Goal: Transaction & Acquisition: Purchase product/service

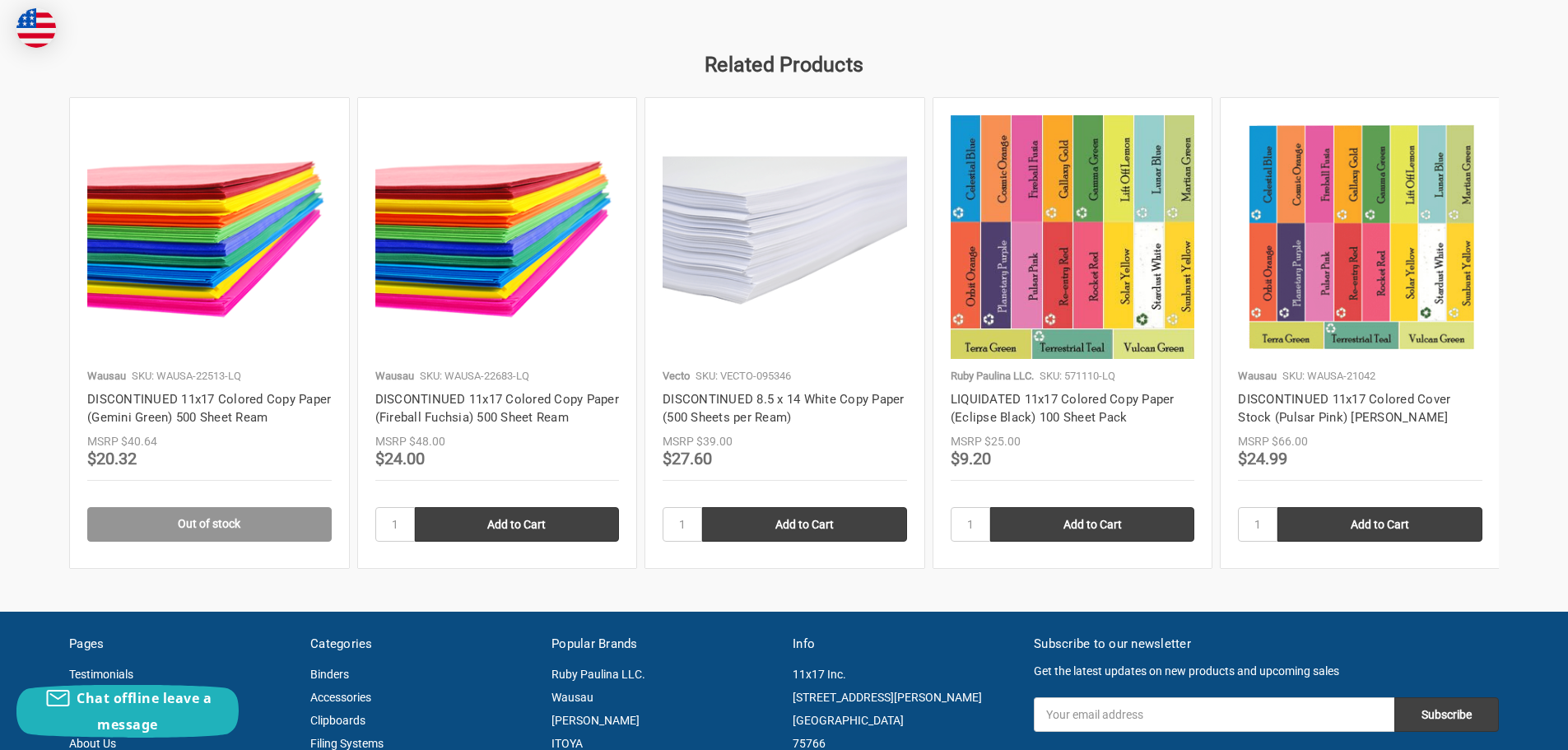
scroll to position [1482, 0]
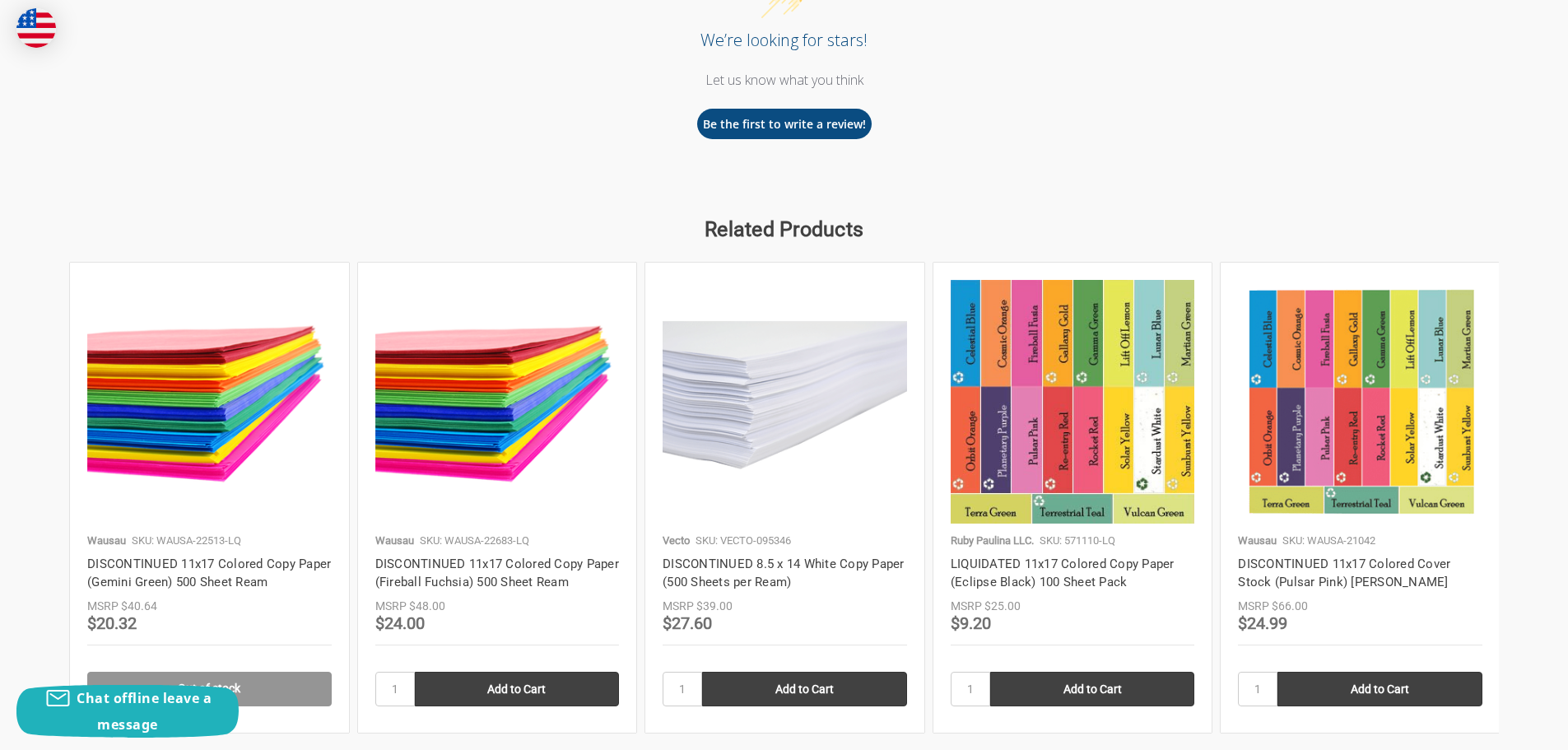
drag, startPoint x: 725, startPoint y: 425, endPoint x: 1235, endPoint y: 238, distance: 543.2
click at [1240, 237] on h2 "Related Products" at bounding box center [784, 229] width 1430 height 31
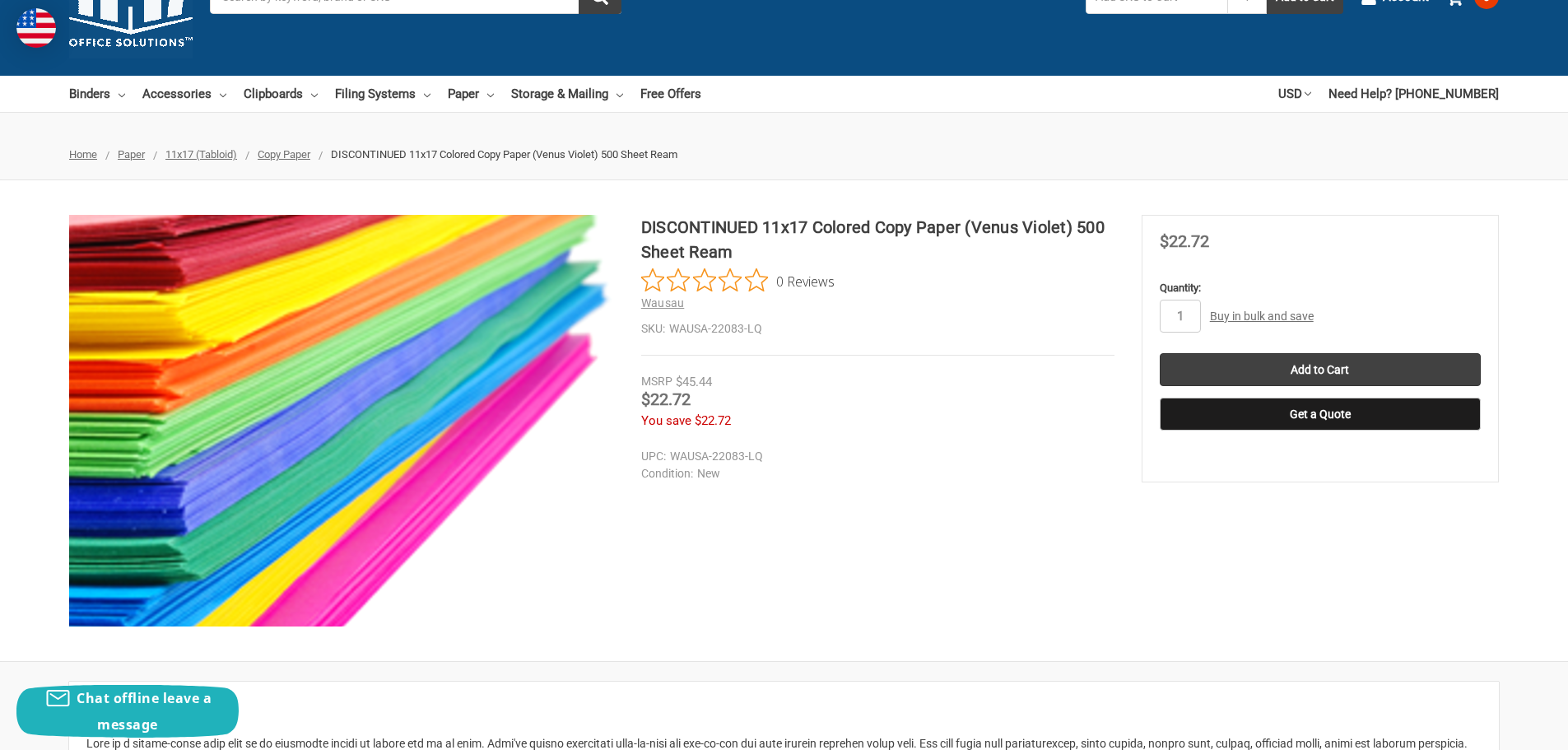
scroll to position [0, 0]
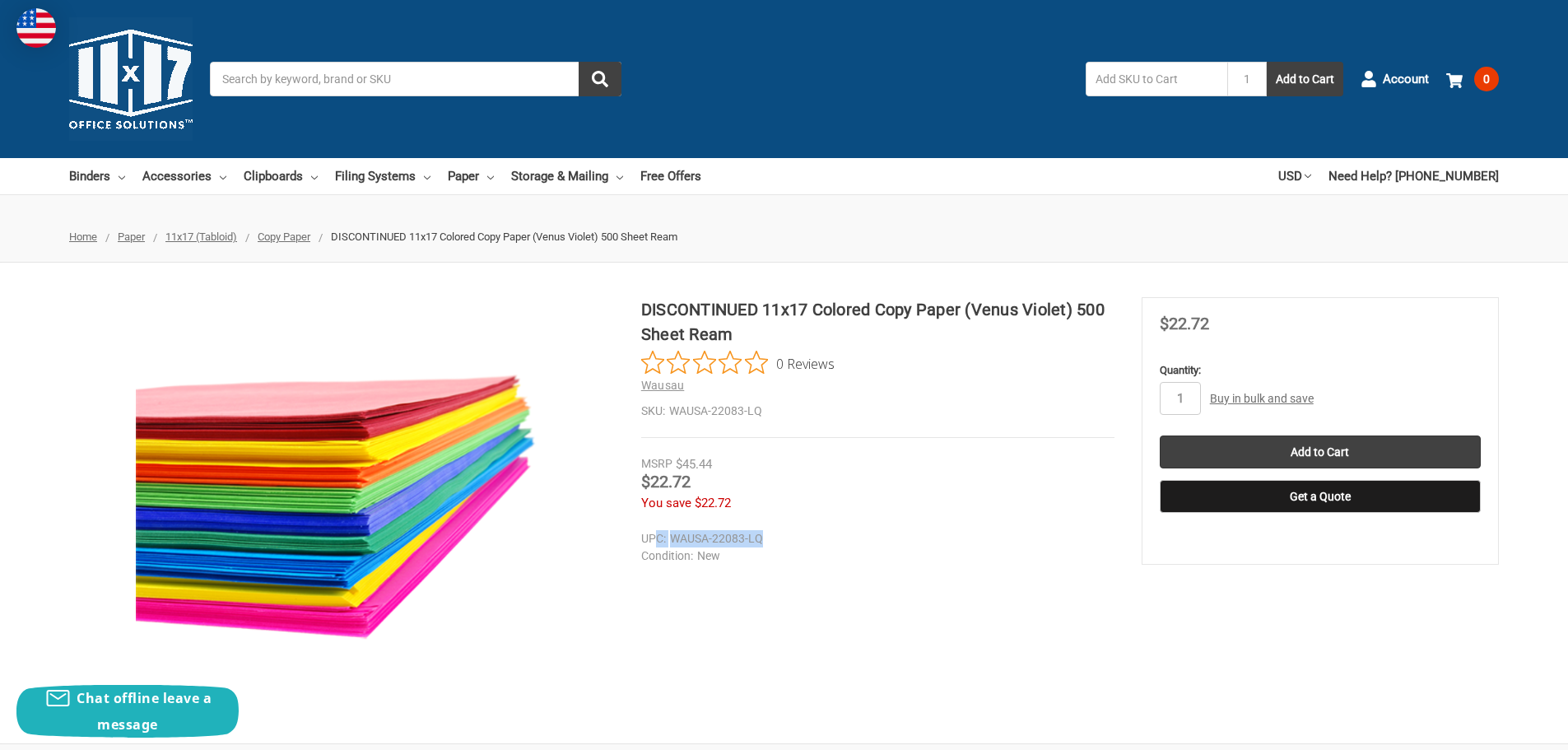
drag, startPoint x: 775, startPoint y: 541, endPoint x: 647, endPoint y: 545, distance: 128.1
click at [647, 545] on dl "UPC: WAUSA-22083-LQ Condition: New" at bounding box center [891, 547] width 500 height 34
click at [630, 542] on section at bounding box center [355, 503] width 572 height 412
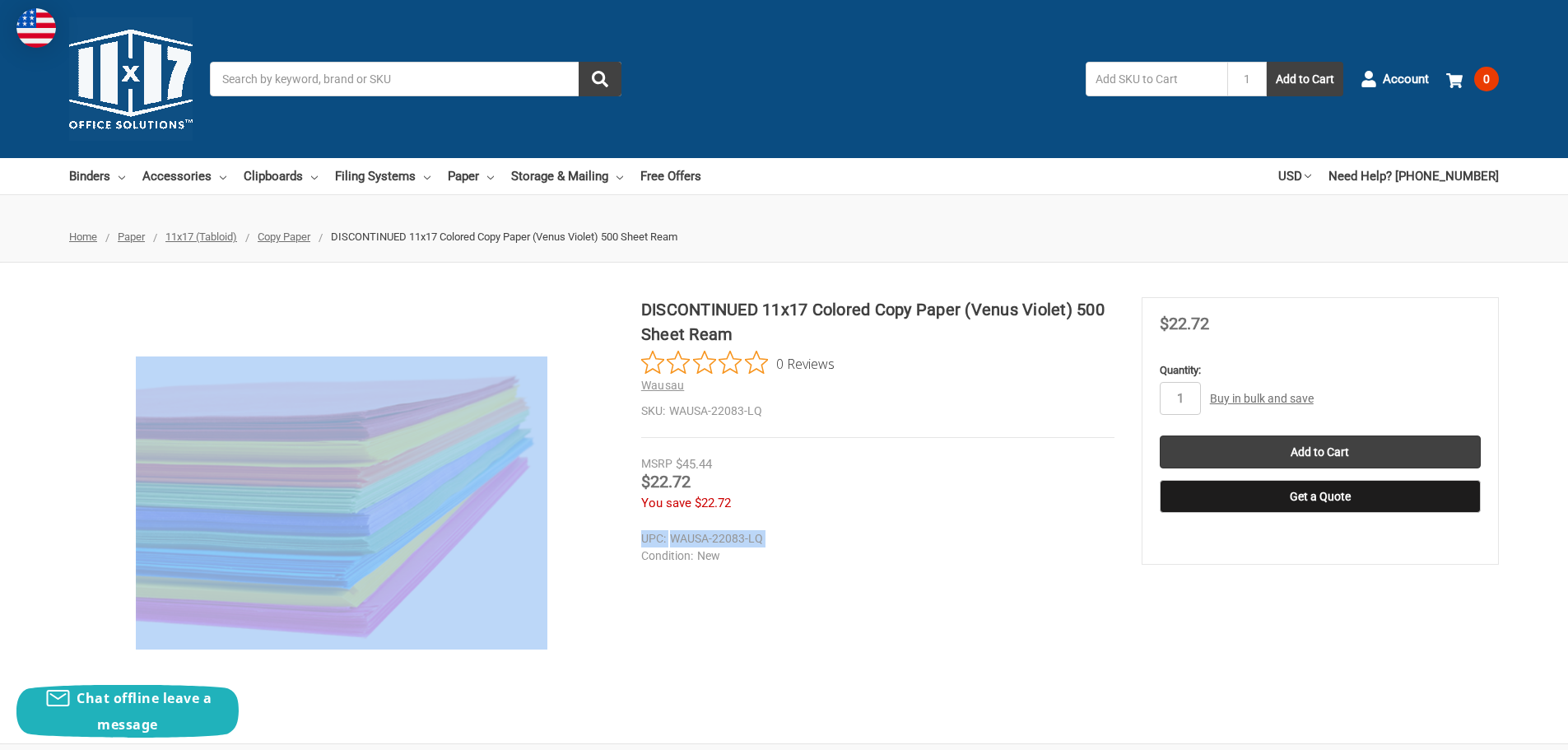
drag, startPoint x: 630, startPoint y: 542, endPoint x: 788, endPoint y: 537, distance: 158.1
click at [788, 537] on div "DISCONTINUED 11x17 Colored Copy Paper (Venus Violet) 500 Sheet Ream 0 Reviews W…" at bounding box center [784, 503] width 1568 height 412
copy div "UPC: WAUSA-22083-LQ"
click at [1282, 454] on input "Add to Cart" at bounding box center [1320, 451] width 321 height 33
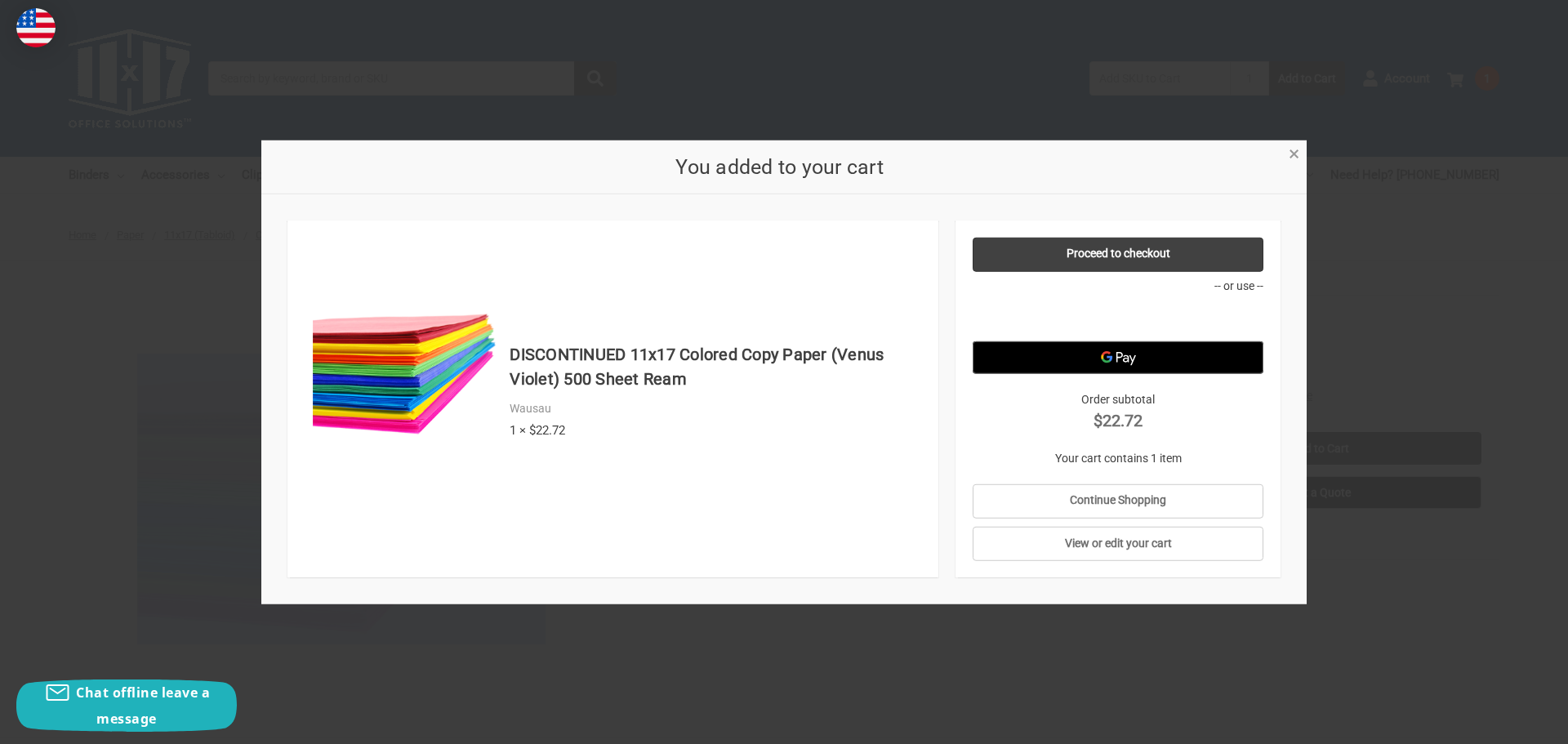
click at [1299, 149] on span "×" at bounding box center [1294, 153] width 11 height 24
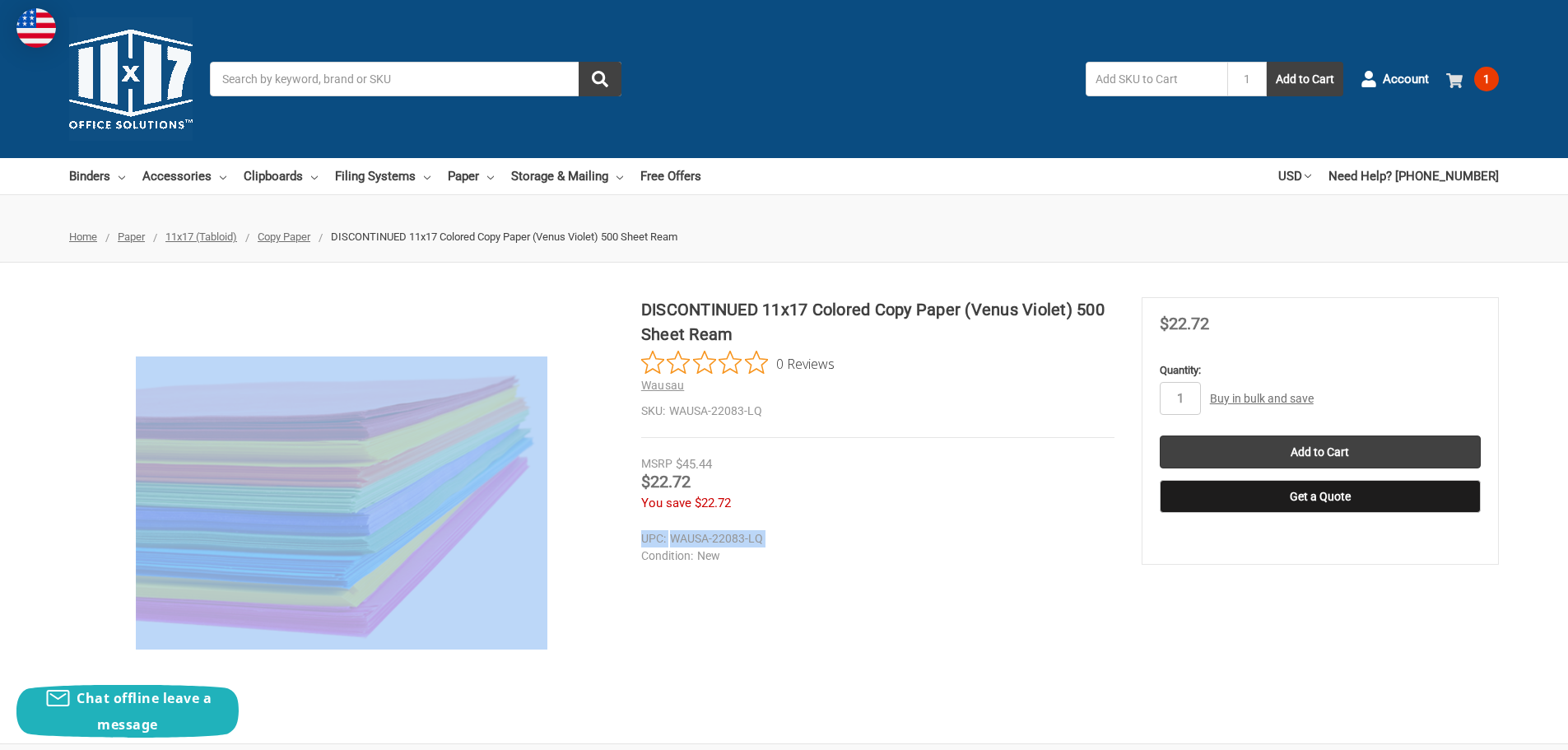
click at [1454, 80] on use at bounding box center [1454, 81] width 17 height 15
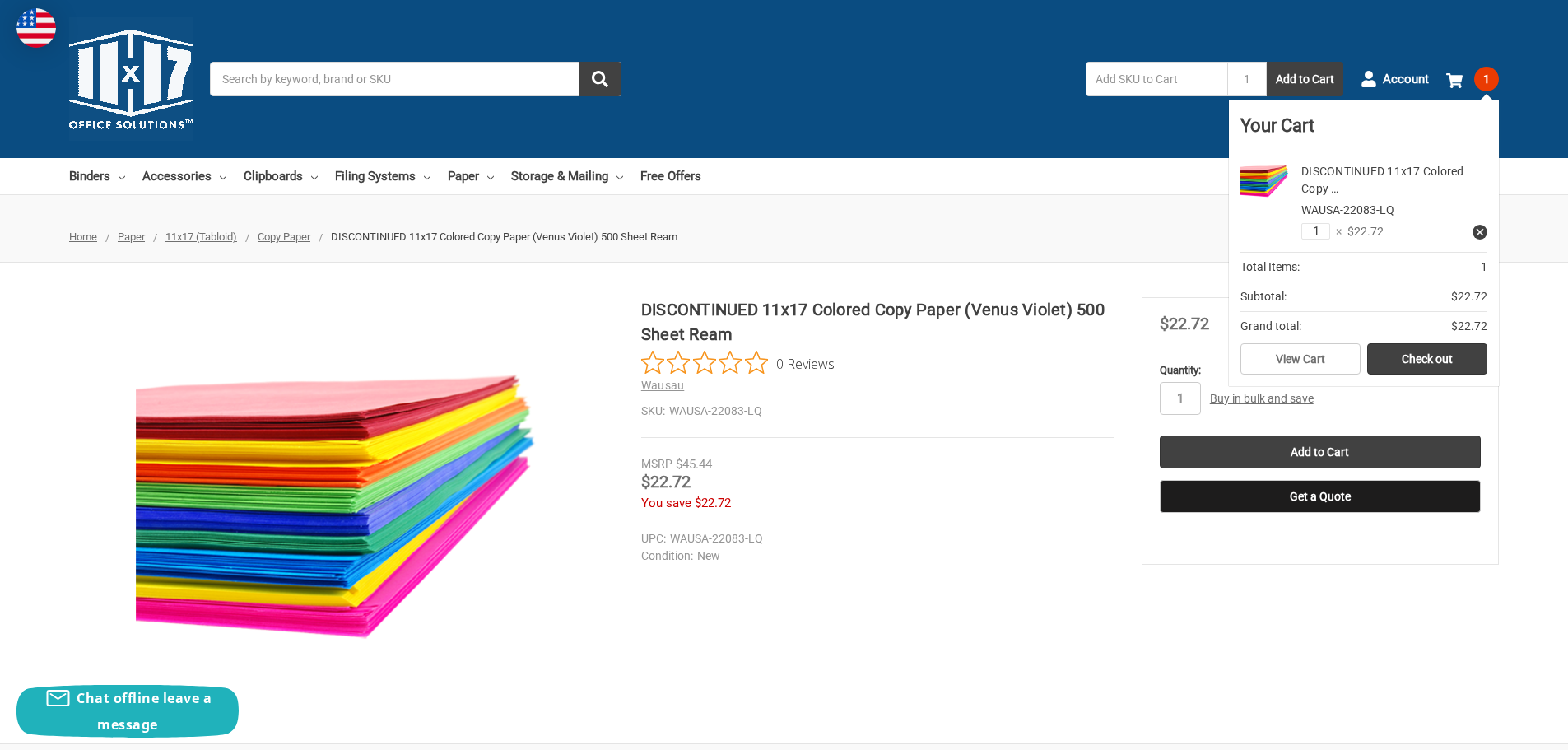
drag, startPoint x: 1322, startPoint y: 230, endPoint x: 1308, endPoint y: 231, distance: 14.0
click at [1308, 231] on input "1" at bounding box center [1316, 231] width 28 height 17
type input "2"
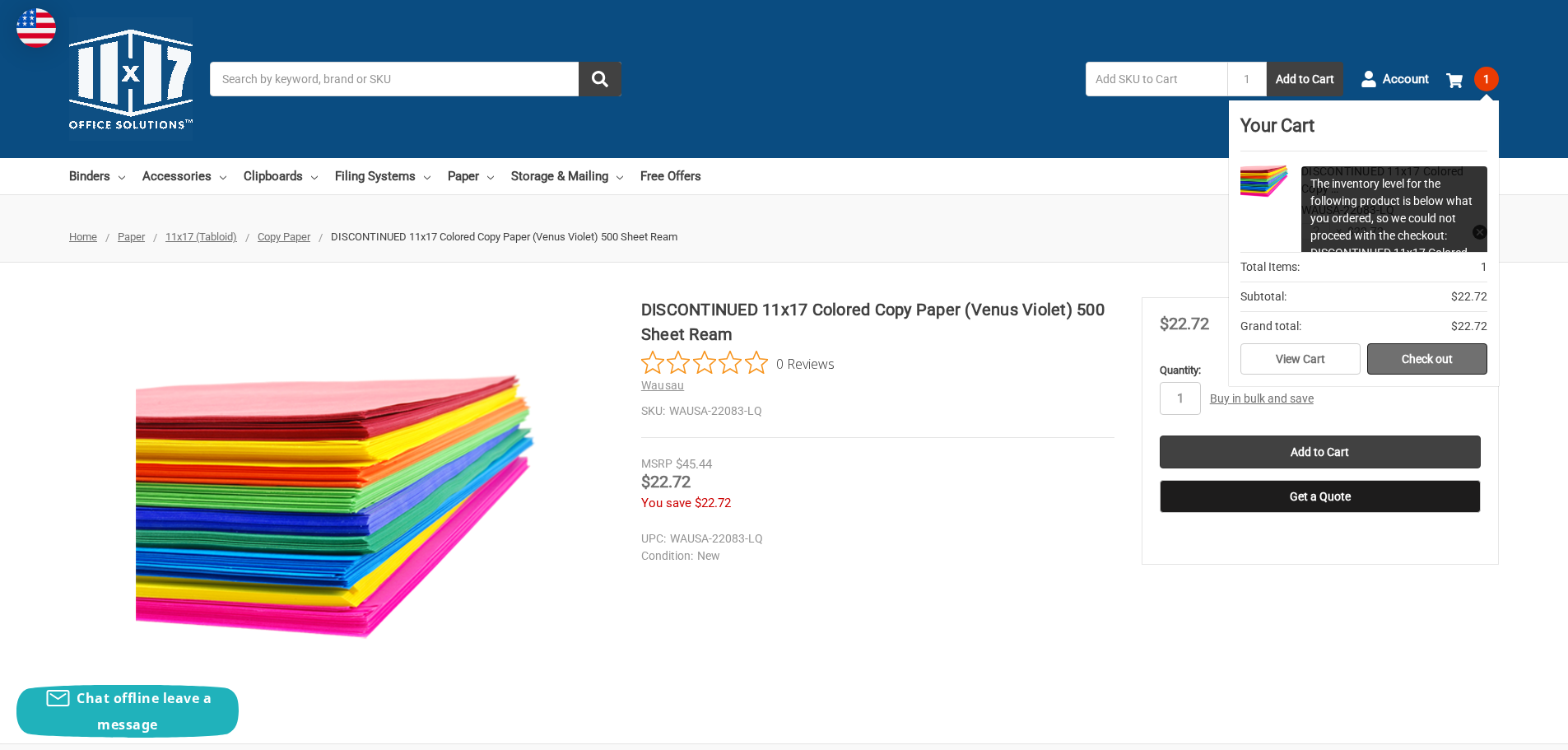
click at [1432, 357] on link "Check out" at bounding box center [1428, 358] width 120 height 31
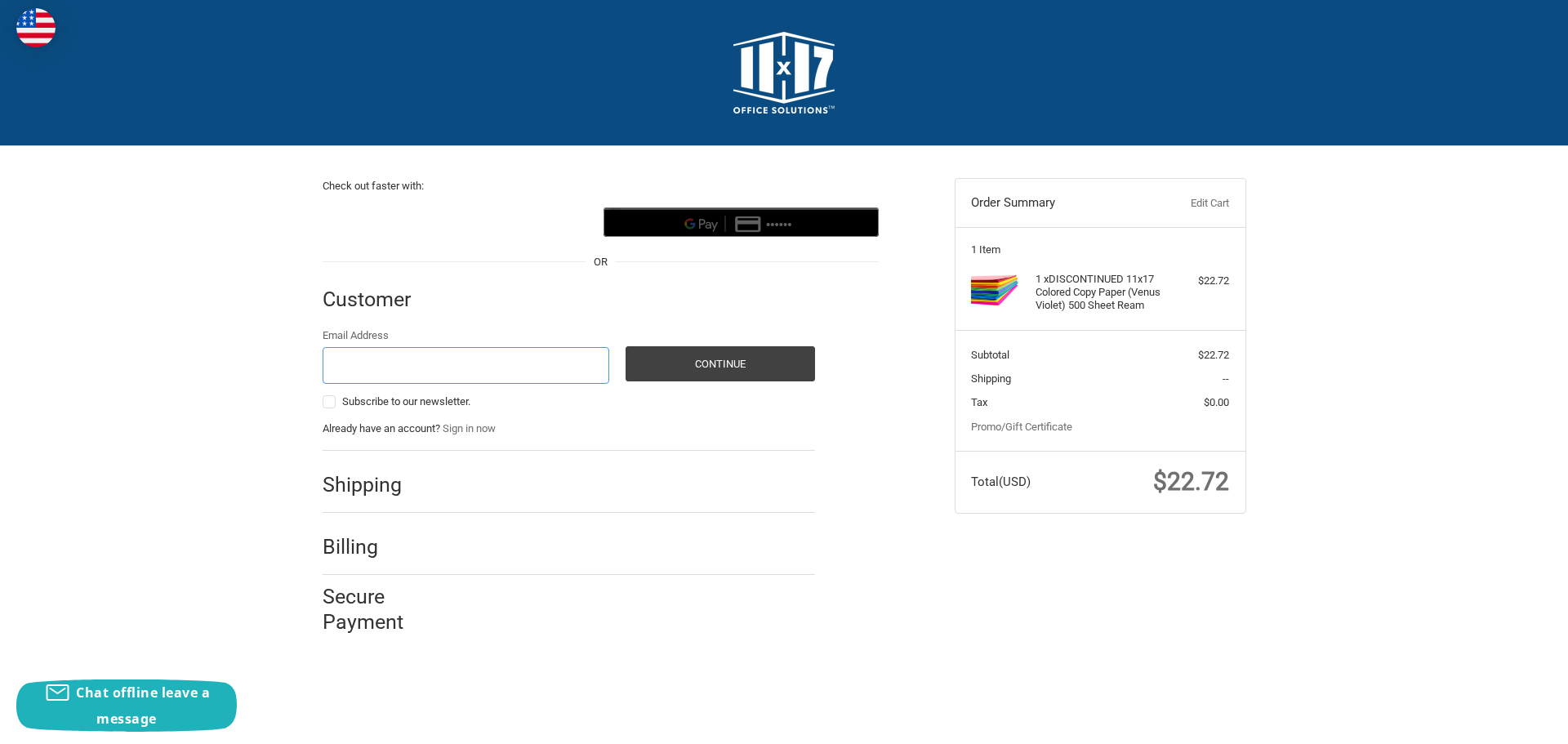
click at [388, 357] on input "Email Address" at bounding box center [466, 365] width 288 height 36
type input "ahlelo@elkhorn.k12.wi.us"
click at [728, 369] on button "Continue" at bounding box center [720, 364] width 190 height 35
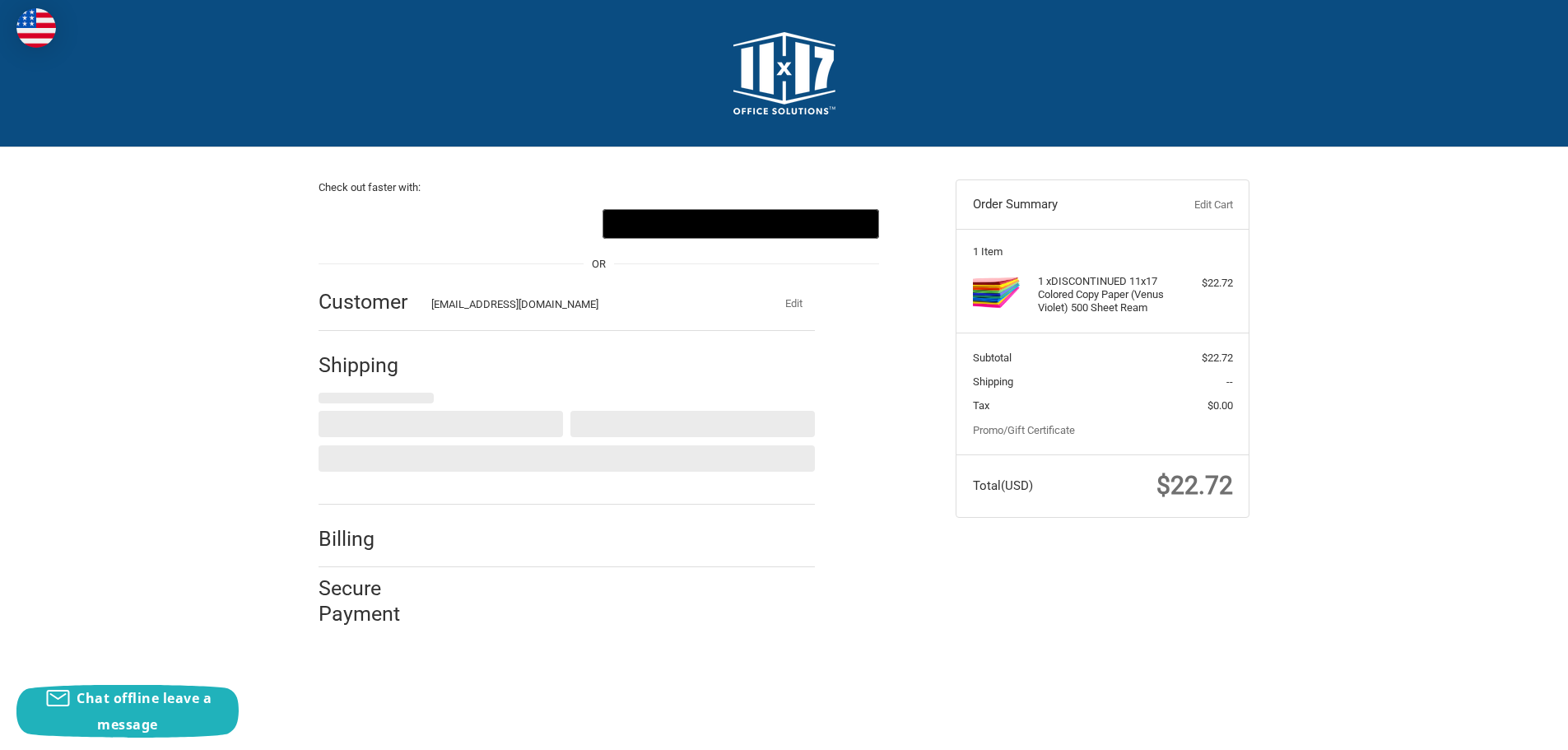
select select "US"
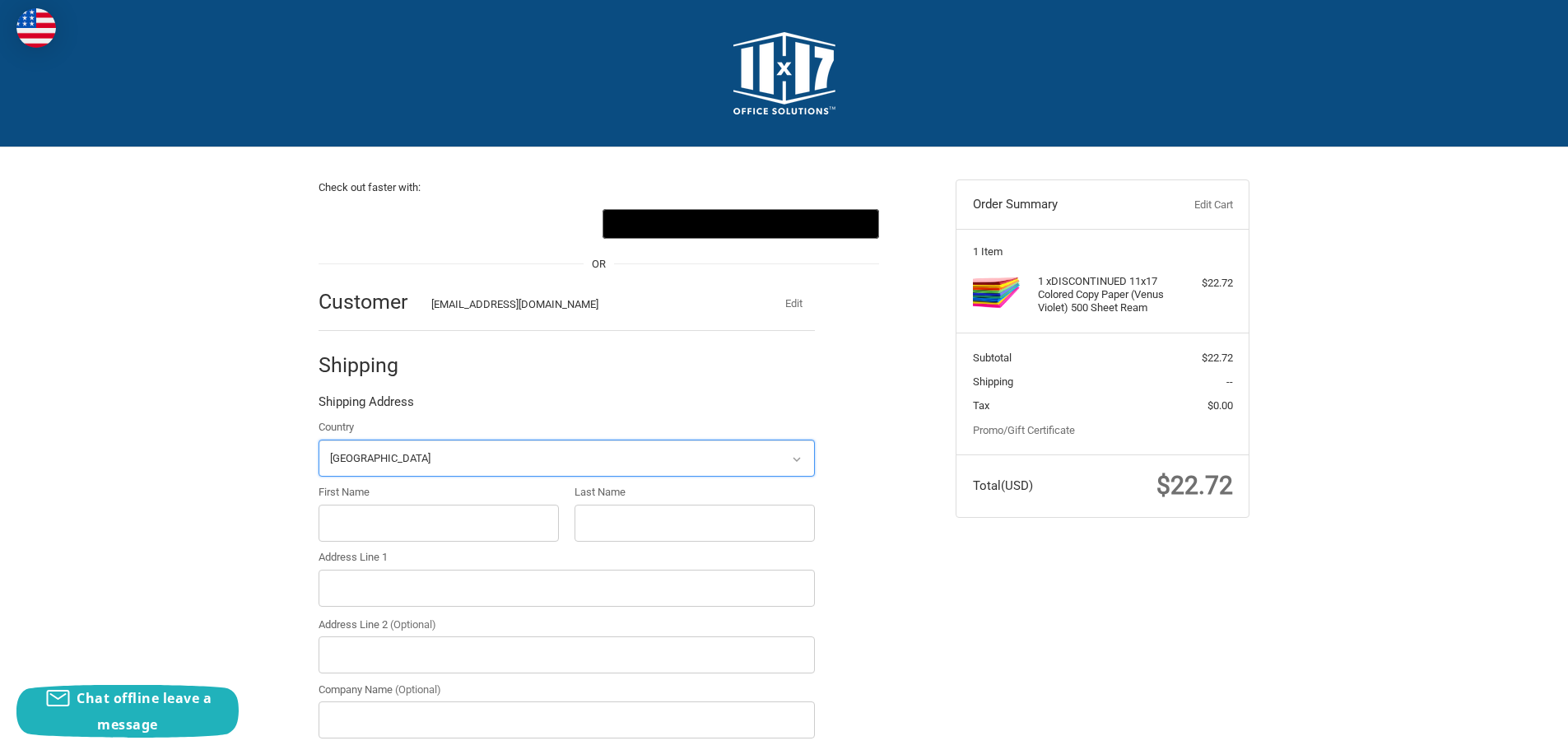
scroll to position [181, 0]
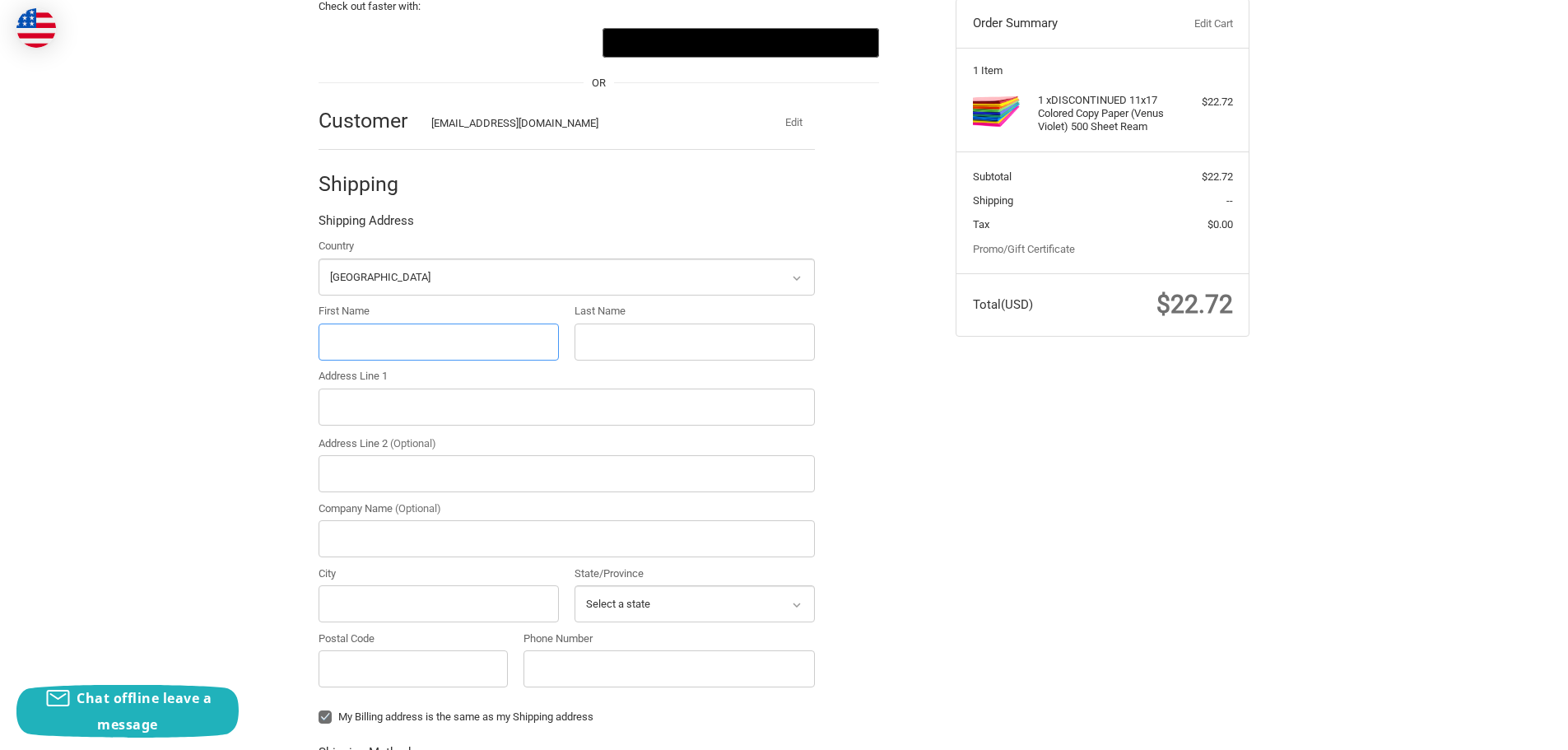
click at [421, 352] on input "First Name" at bounding box center [439, 342] width 241 height 37
type input "Lori"
type input "Ahler"
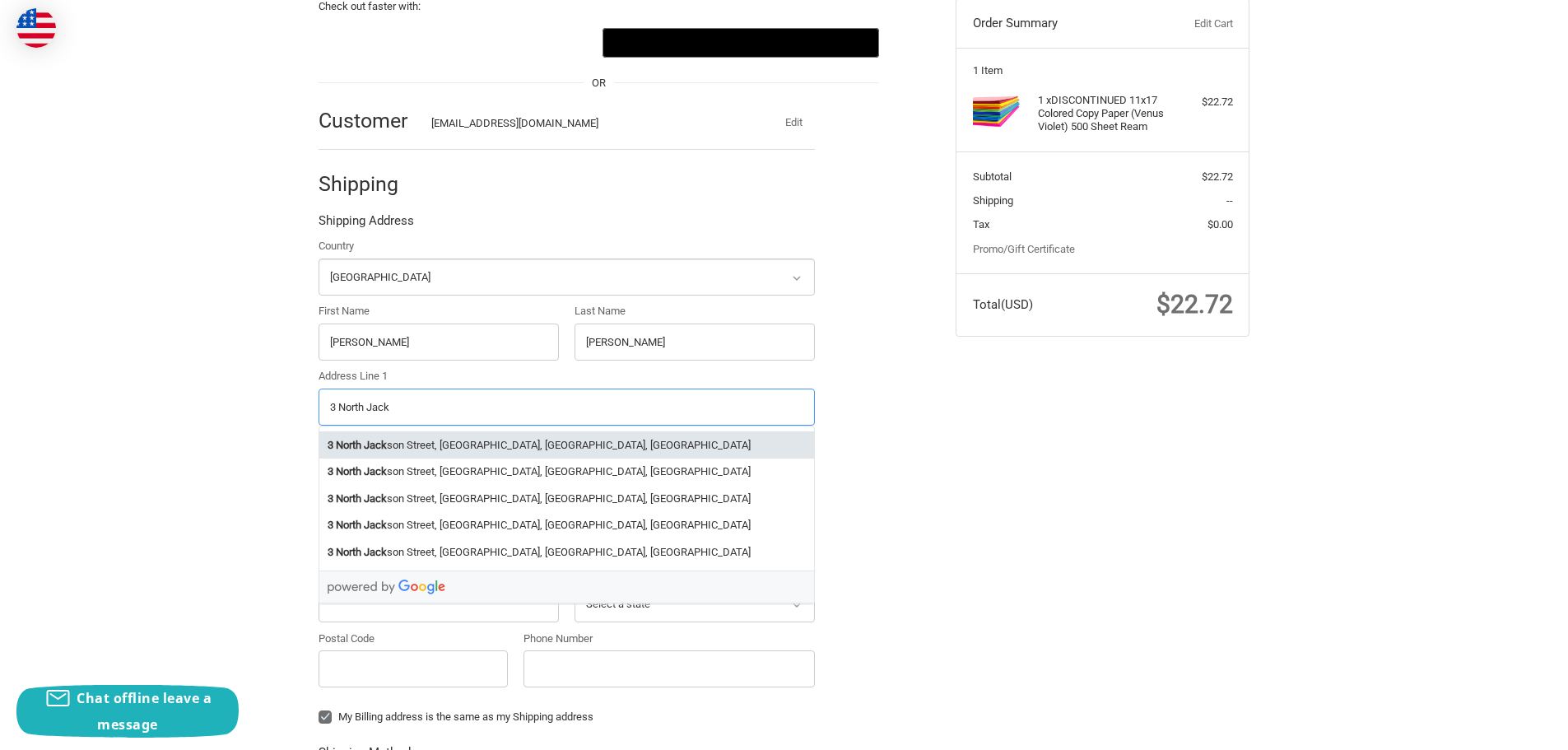
click at [418, 451] on li "3 North Jack son Street, Elkhorn, WI, USA" at bounding box center [566, 444] width 495 height 28
type input "3 North Jackson Street"
type input "Elkhorn"
type input "53121"
select select "WI"
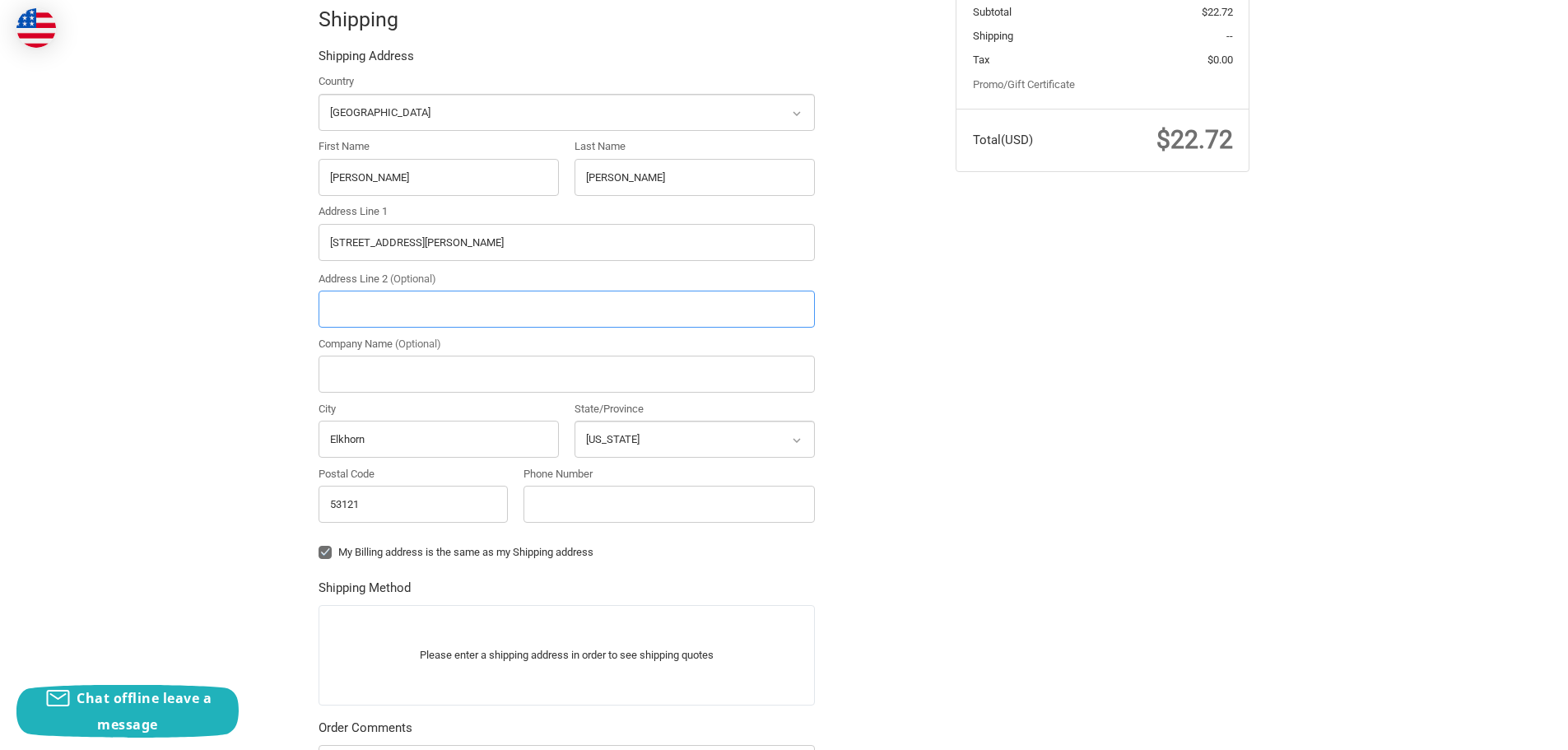
scroll to position [428, 0]
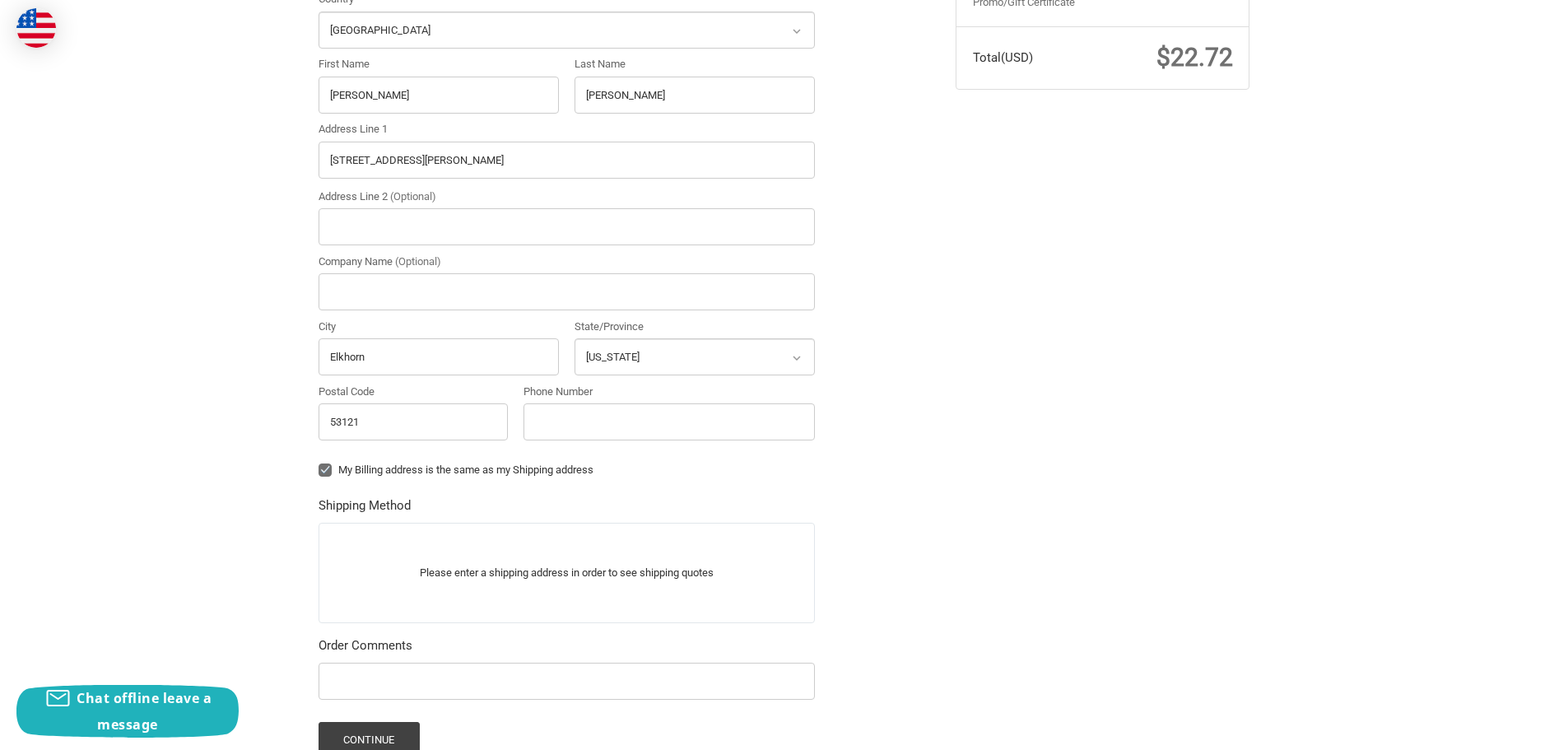
click at [646, 560] on p "Please enter a shipping address in order to see shipping quotes" at bounding box center [566, 572] width 495 height 32
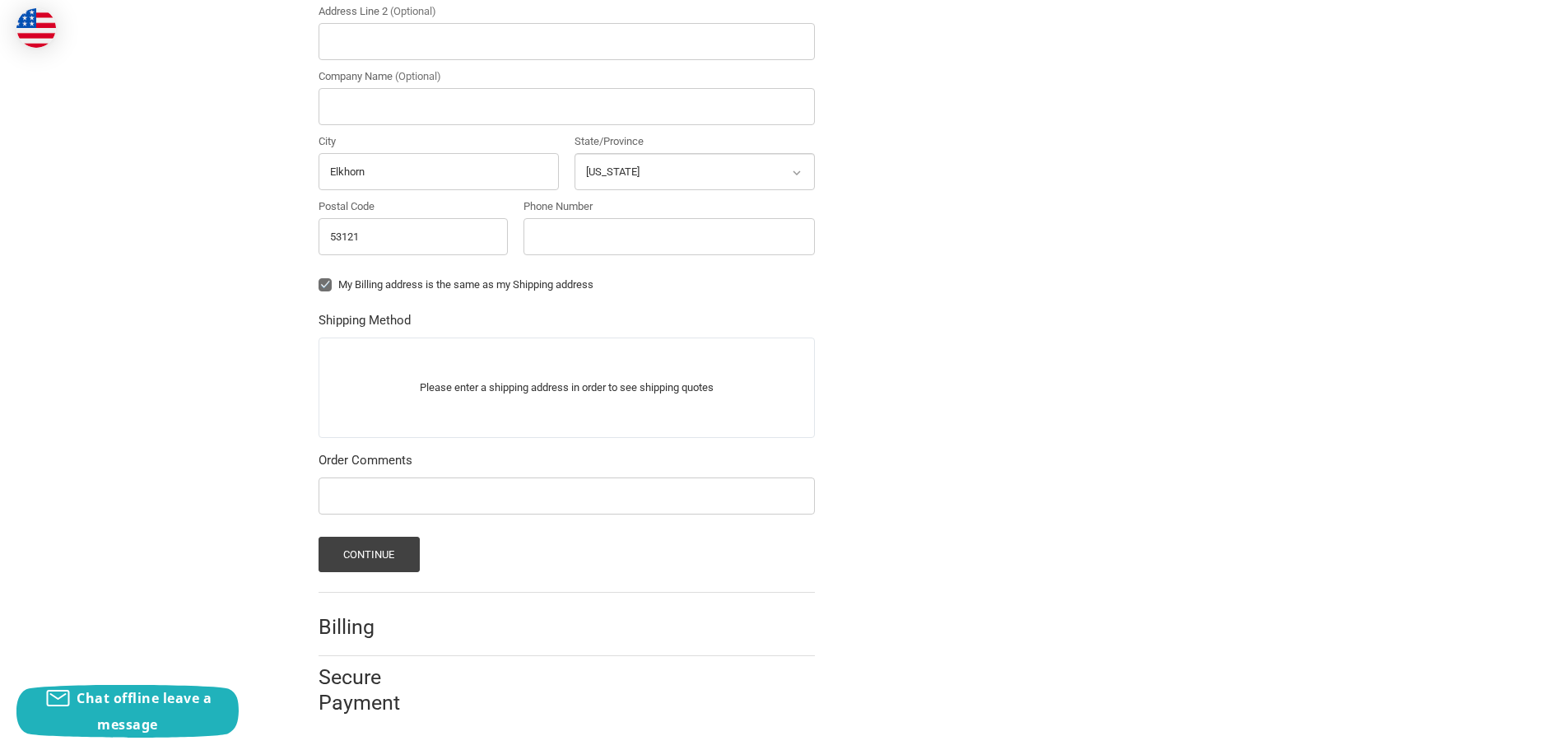
click at [520, 388] on p "Please enter a shipping address in order to see shipping quotes" at bounding box center [566, 387] width 495 height 32
click at [482, 391] on p "Please enter a shipping address in order to see shipping quotes" at bounding box center [566, 387] width 495 height 32
click at [549, 373] on p "Please enter a shipping address in order to see shipping quotes" at bounding box center [566, 387] width 495 height 32
click at [586, 388] on p "Please enter a shipping address in order to see shipping quotes" at bounding box center [566, 387] width 495 height 32
drag, startPoint x: 485, startPoint y: 371, endPoint x: 393, endPoint y: 372, distance: 92.0
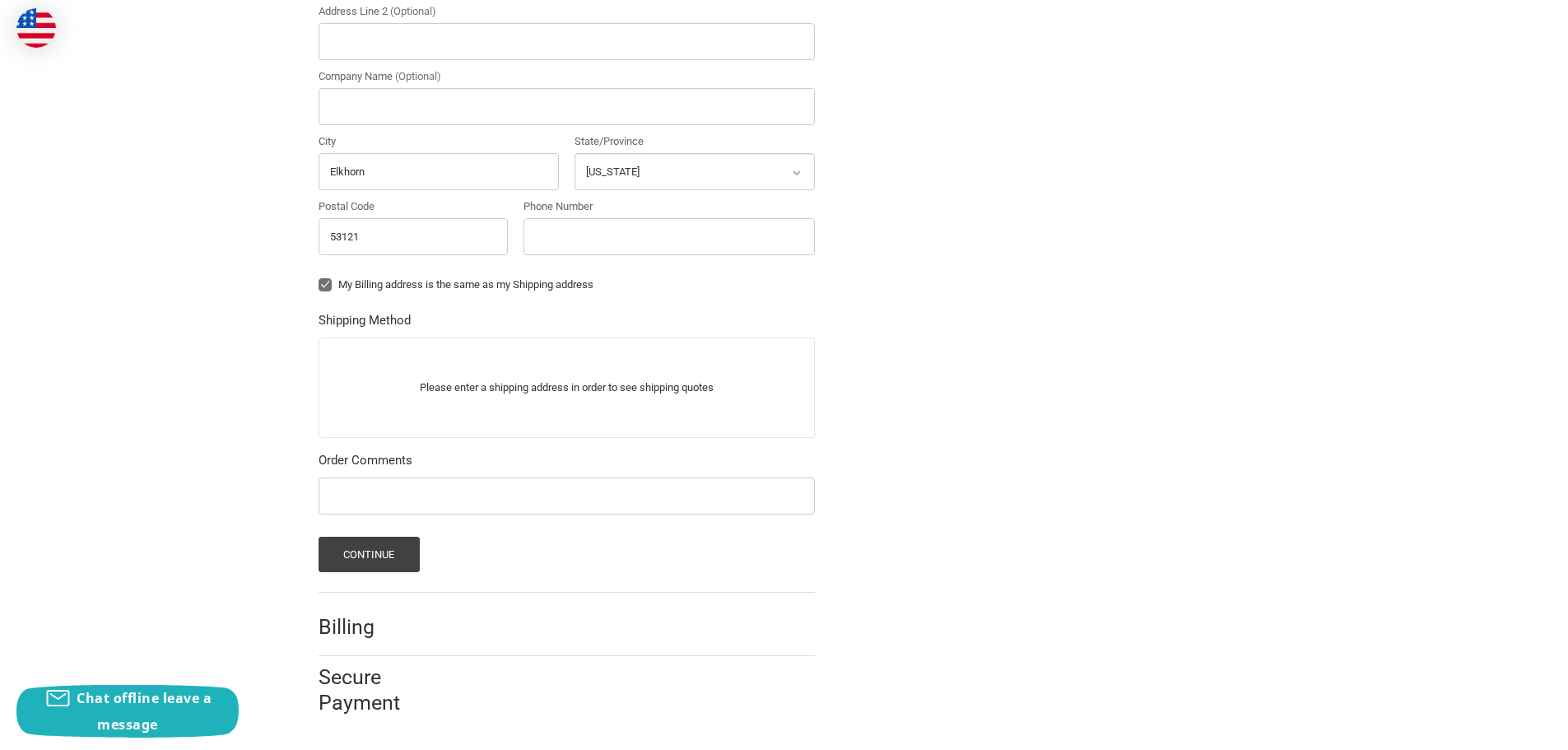
click at [393, 372] on p "Please enter a shipping address in order to see shipping quotes" at bounding box center [566, 387] width 495 height 32
click at [358, 549] on button "Continue" at bounding box center [368, 554] width 101 height 35
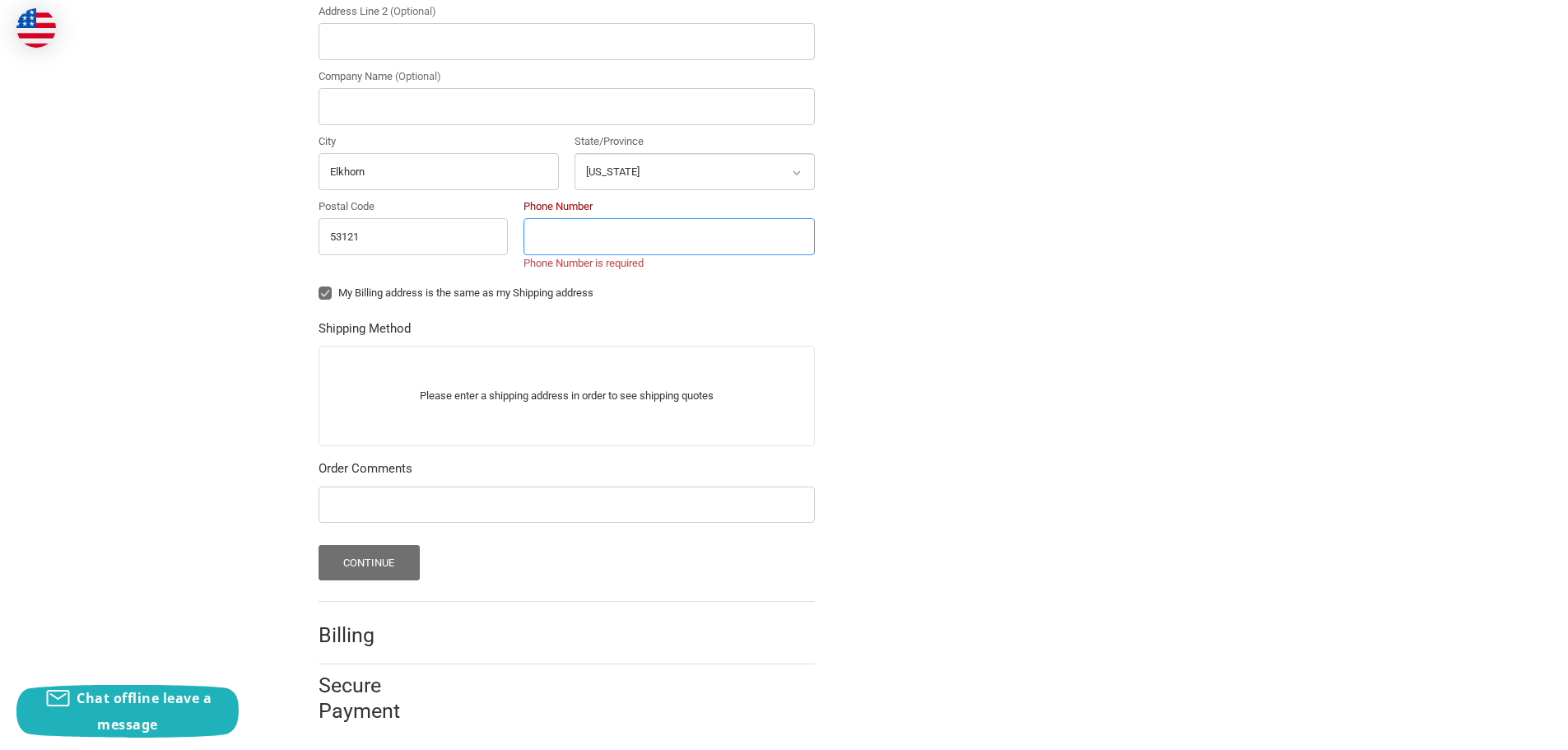
scroll to position [474, 0]
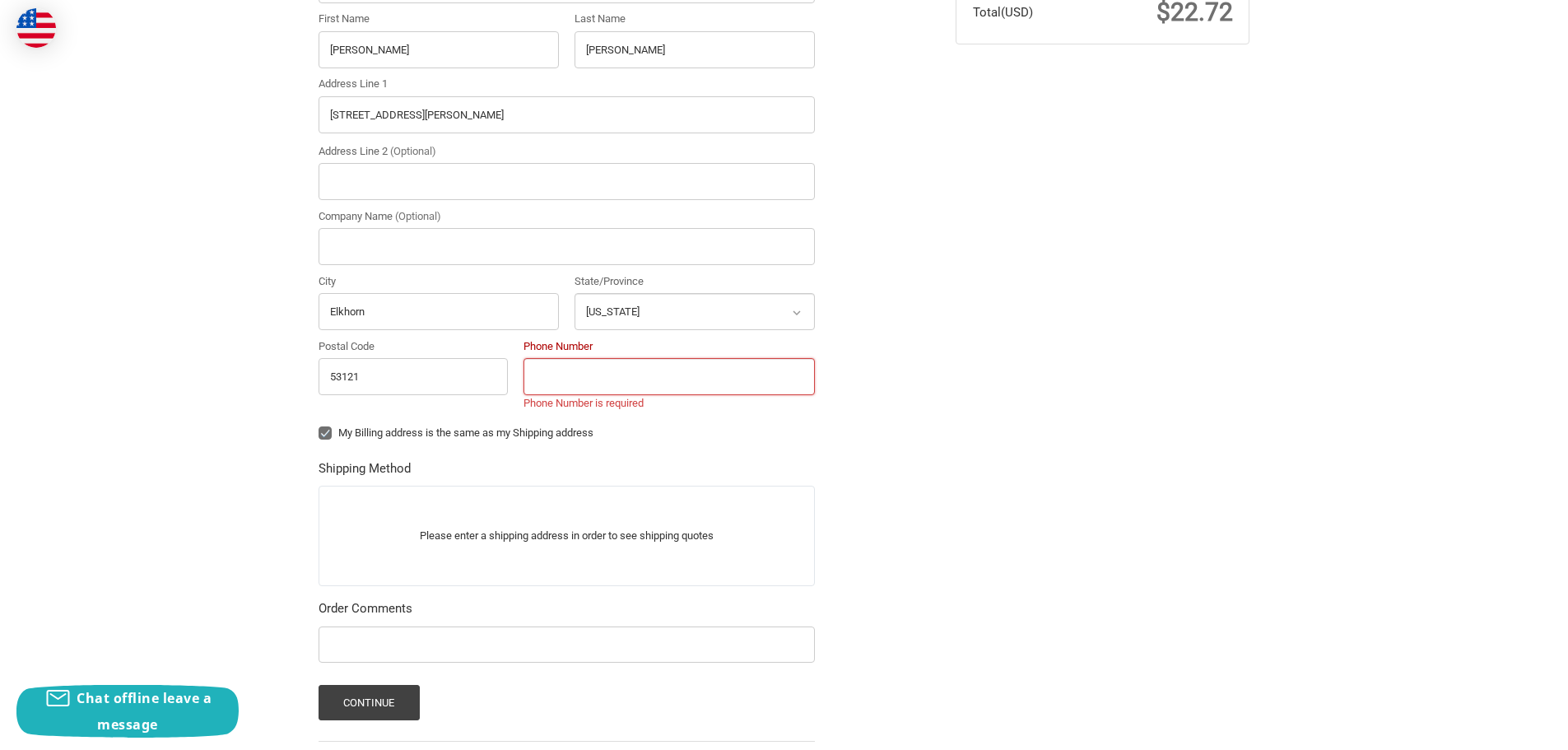
click at [581, 354] on label "Phone Number" at bounding box center [669, 347] width 292 height 17
click at [581, 358] on input "Phone Number" at bounding box center [669, 377] width 292 height 37
click at [571, 381] on input "Phone Number" at bounding box center [669, 377] width 292 height 37
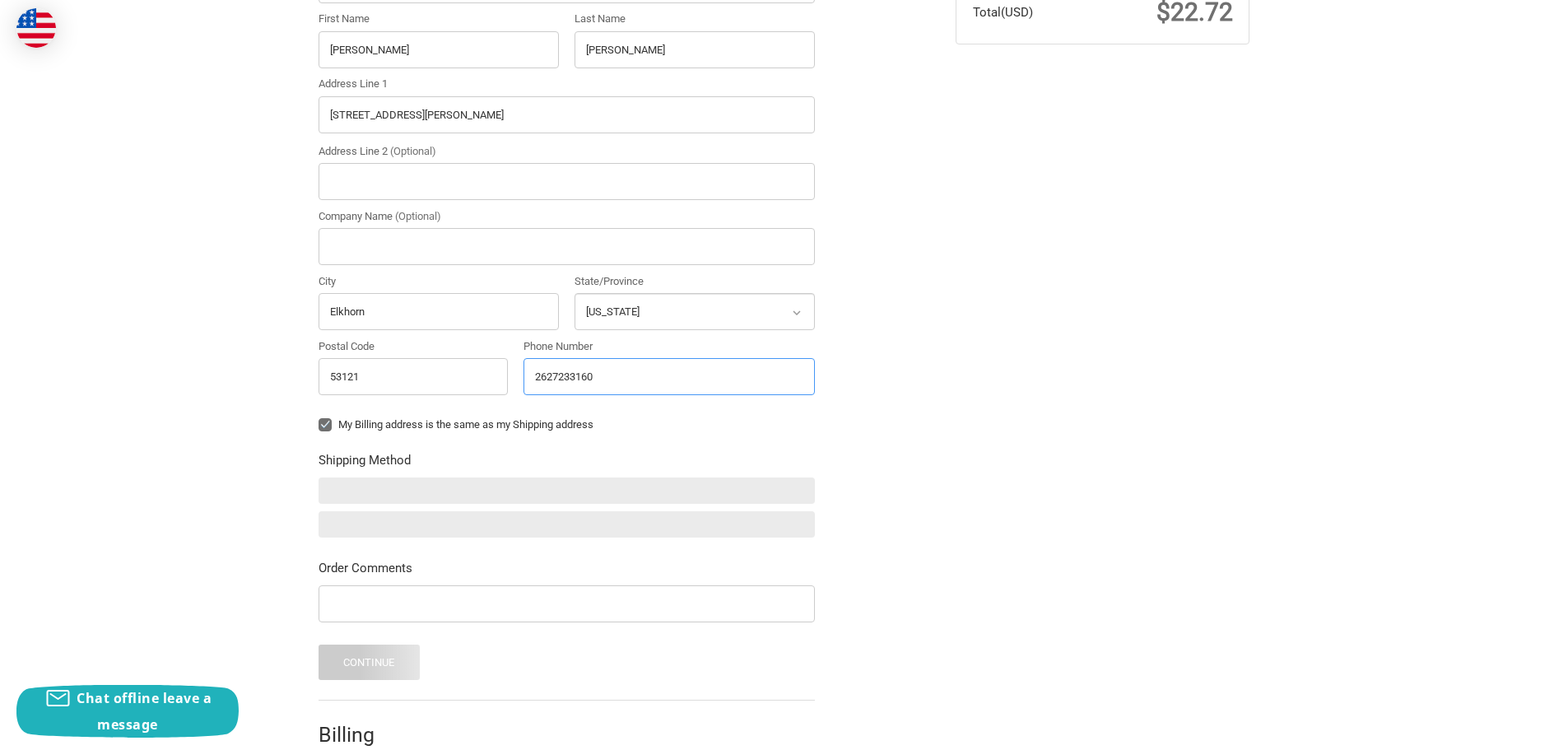
type input "2627233160"
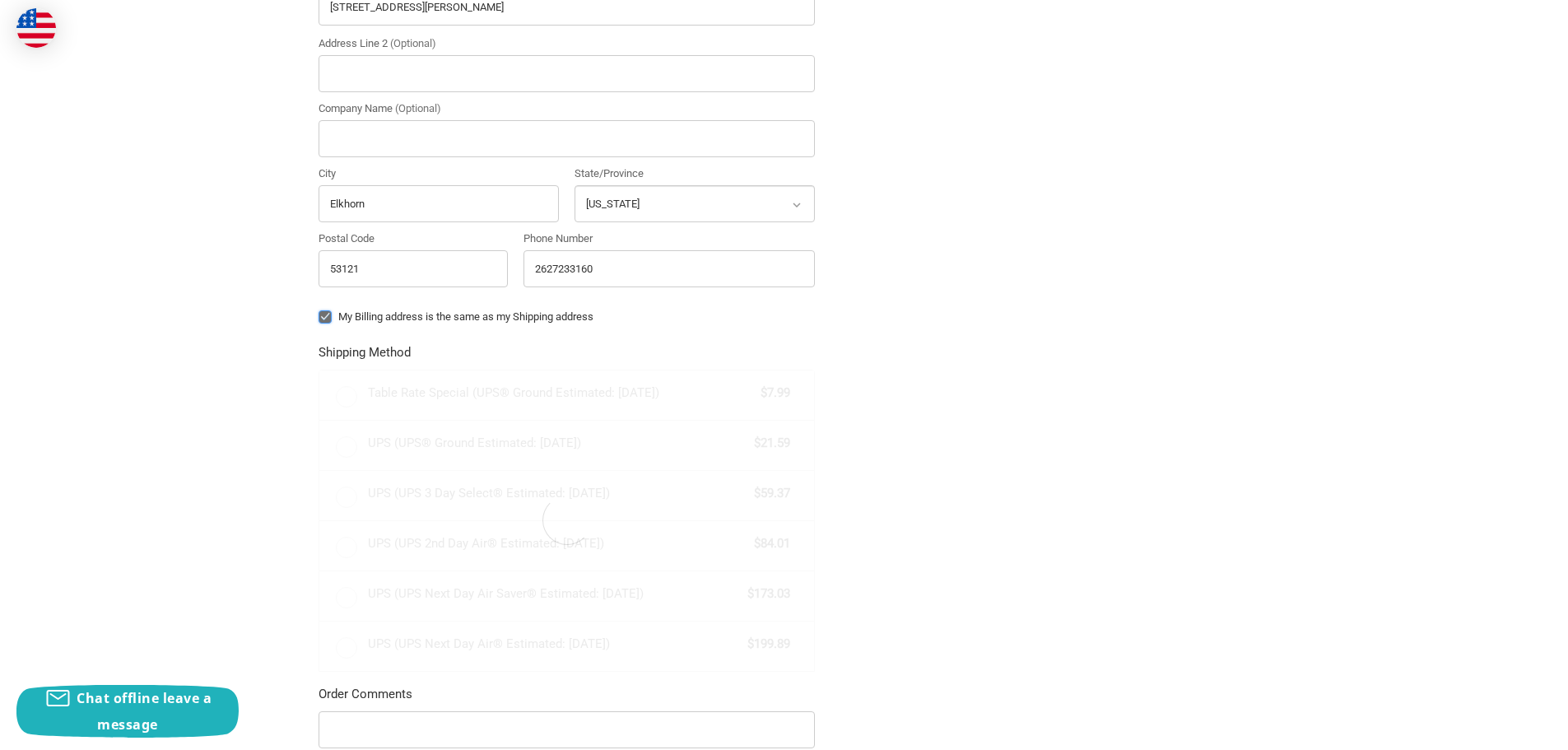
radio input "true"
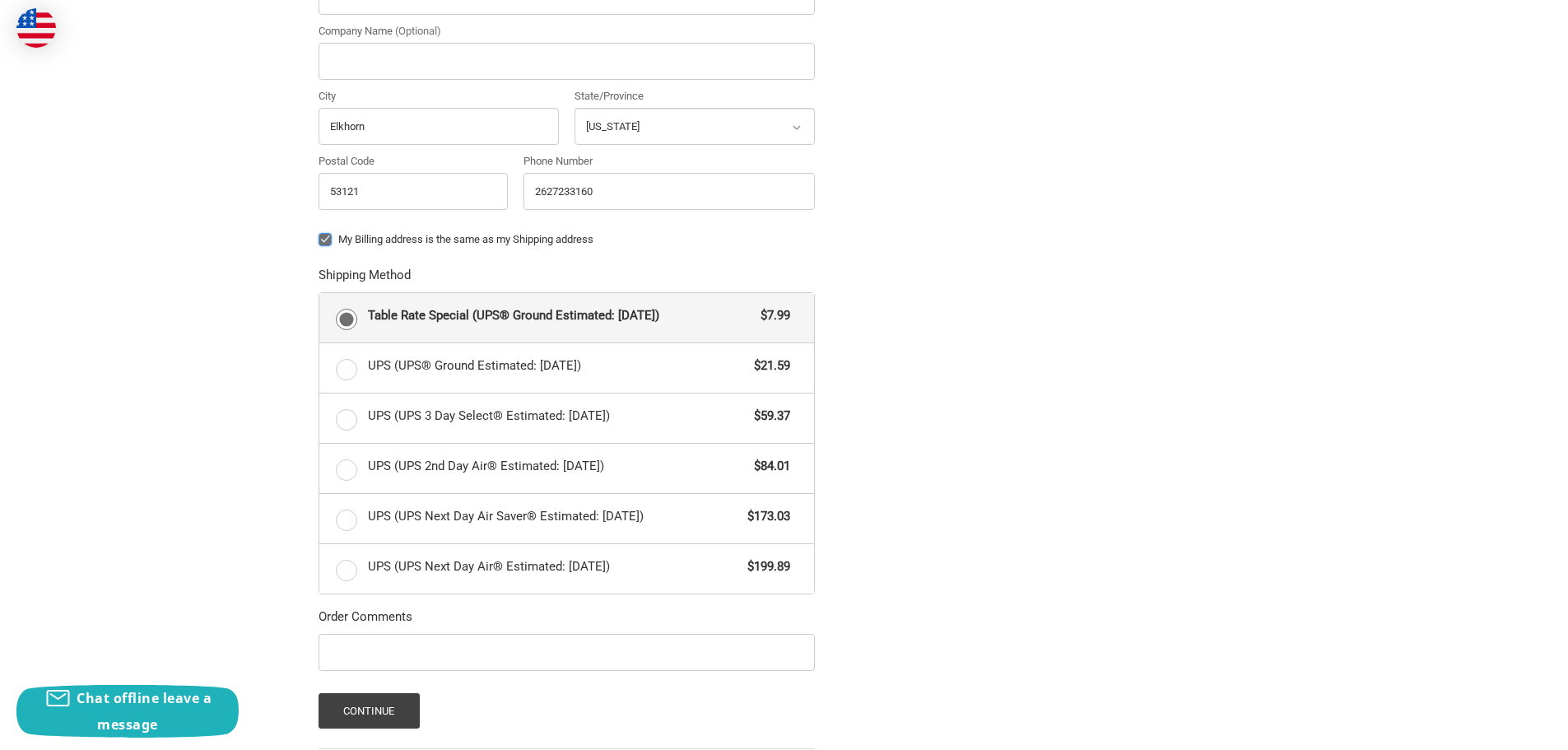
scroll to position [815, 0]
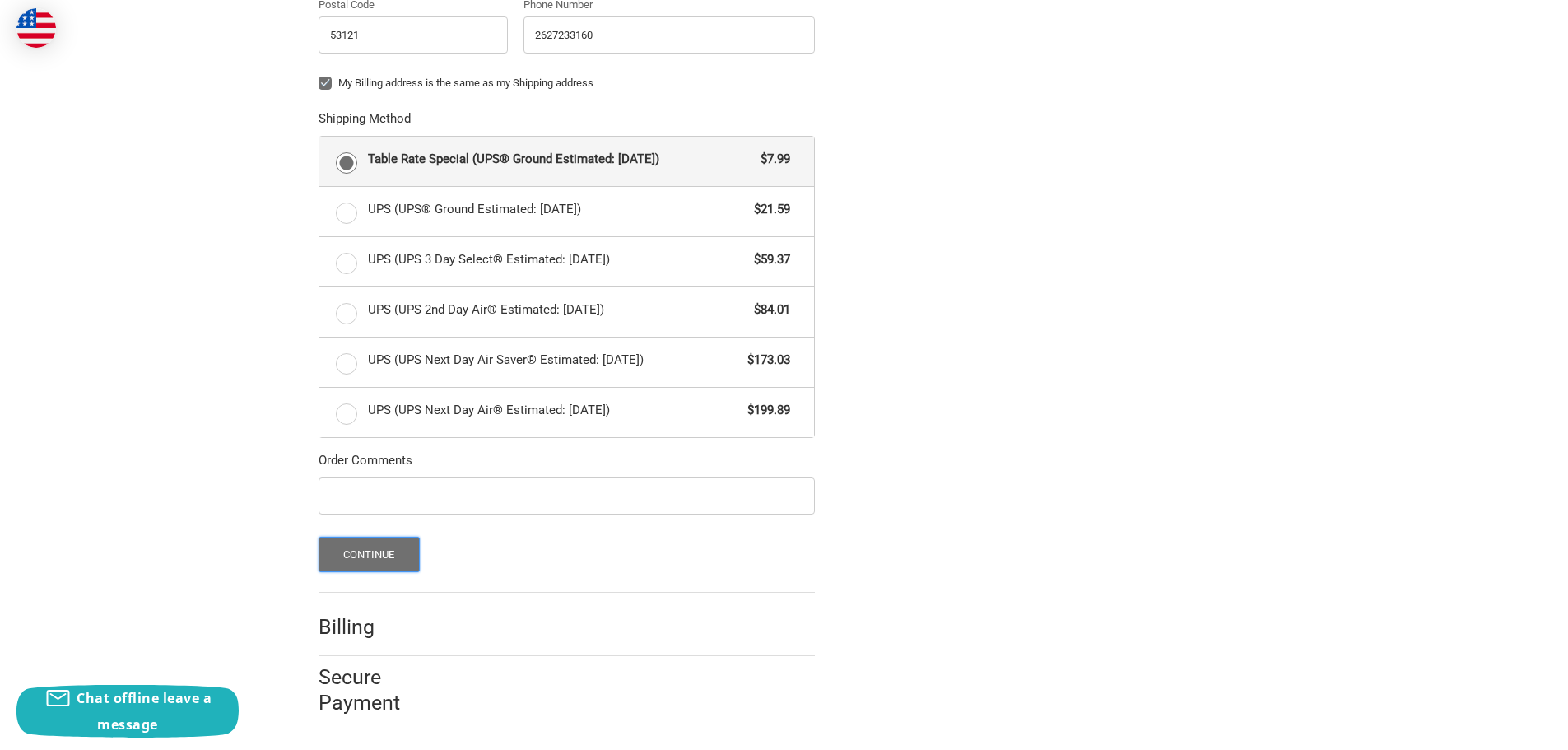
click at [394, 553] on button "Continue" at bounding box center [368, 554] width 101 height 35
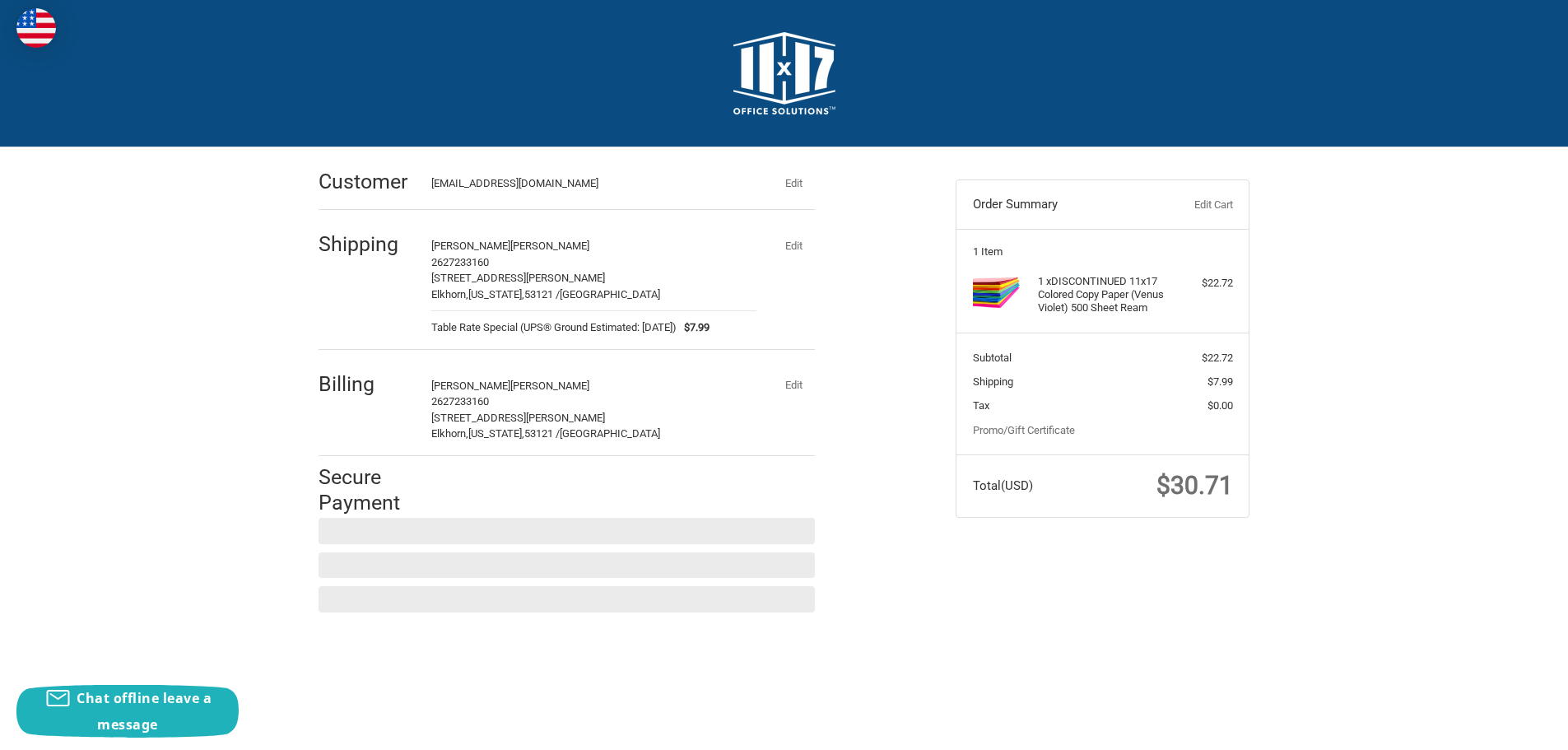
scroll to position [0, 0]
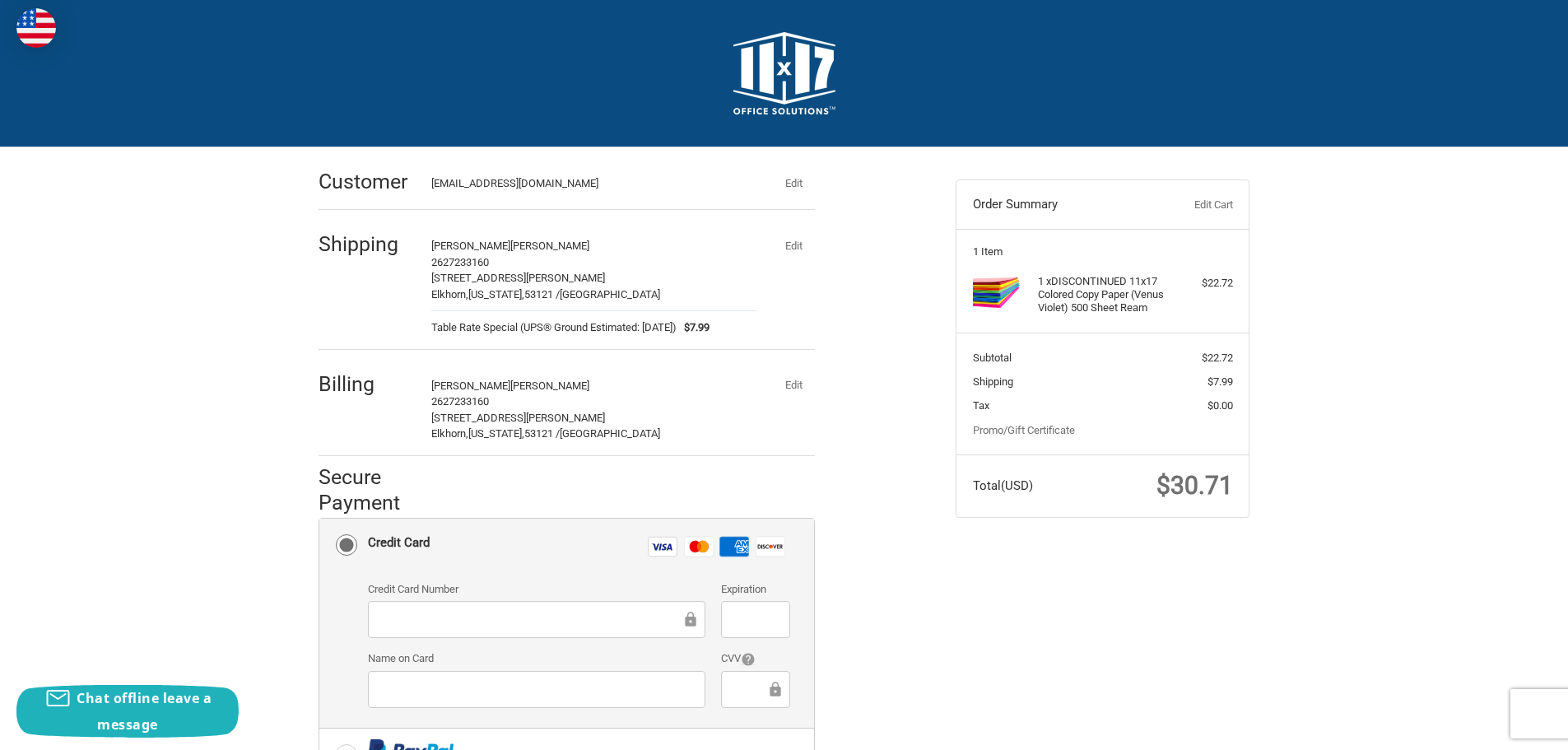
click at [768, 78] on img at bounding box center [784, 73] width 102 height 83
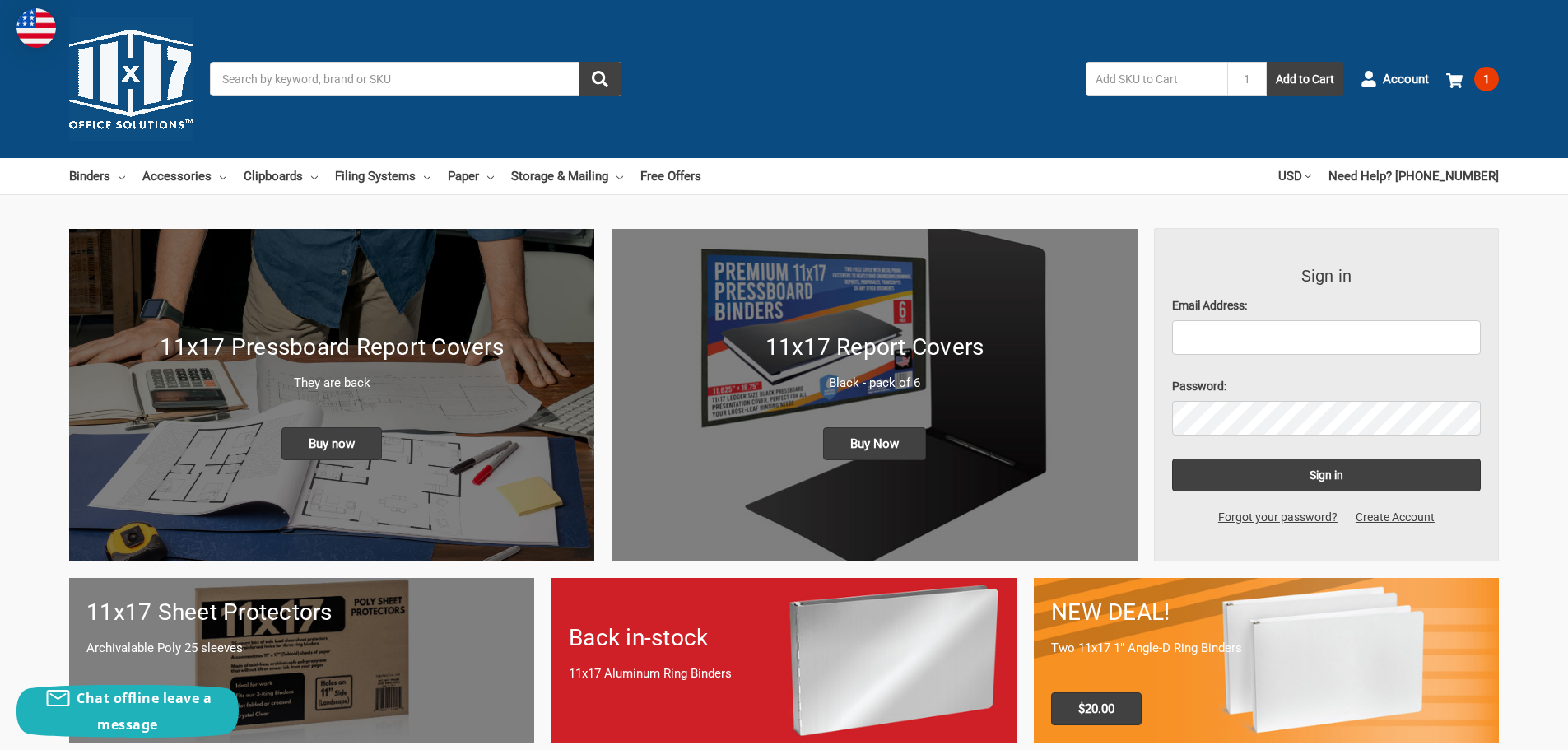
click at [417, 81] on input "Search" at bounding box center [415, 79] width 412 height 34
click at [943, 58] on div "Toggle menu Search 1 Add to Cart Account 1 Your Cart Your Cart Is Empty. DISCON…" at bounding box center [784, 79] width 1568 height 158
click at [469, 175] on link "Paper" at bounding box center [470, 175] width 46 height 36
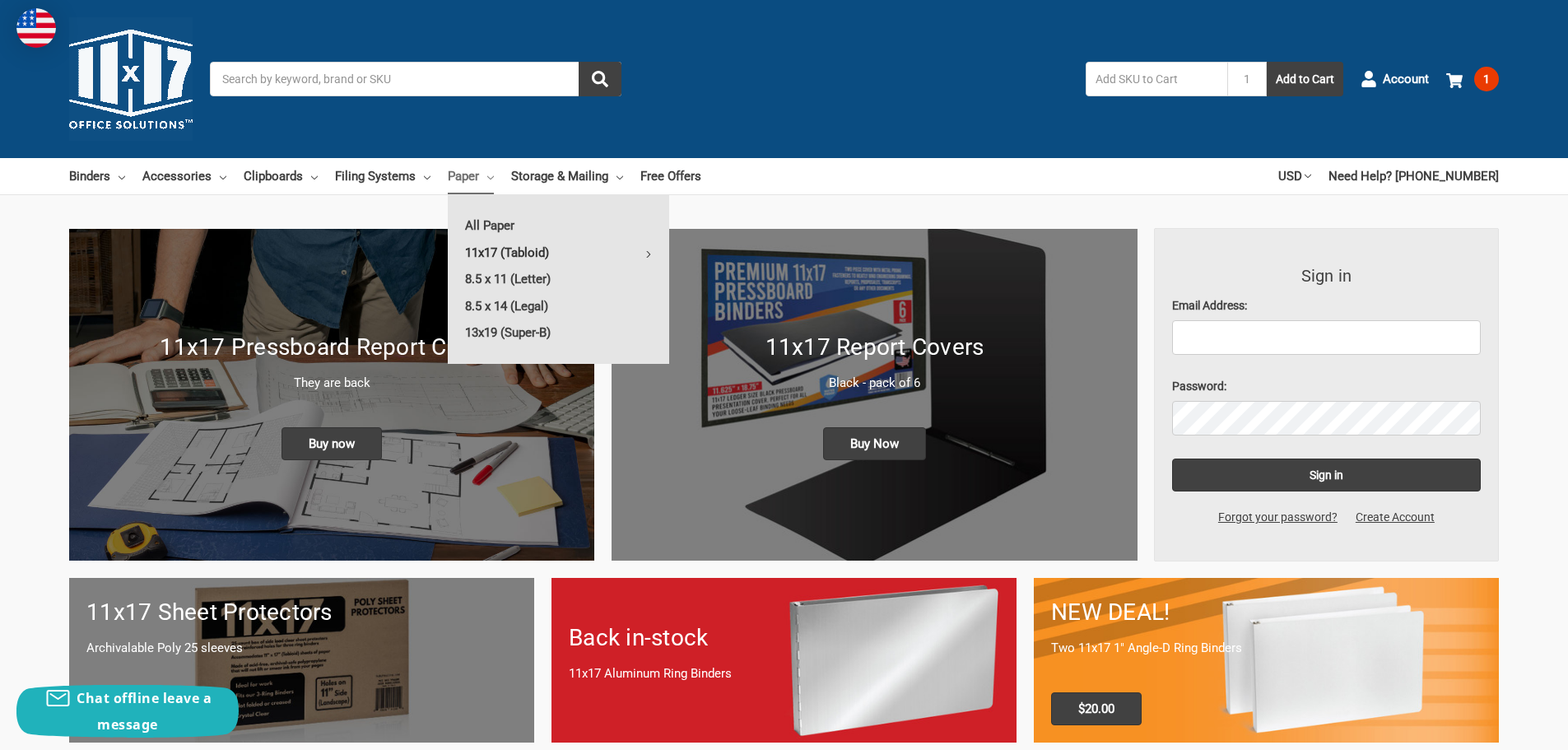
click at [505, 248] on link "11x17 (Tabloid)" at bounding box center [558, 253] width 221 height 27
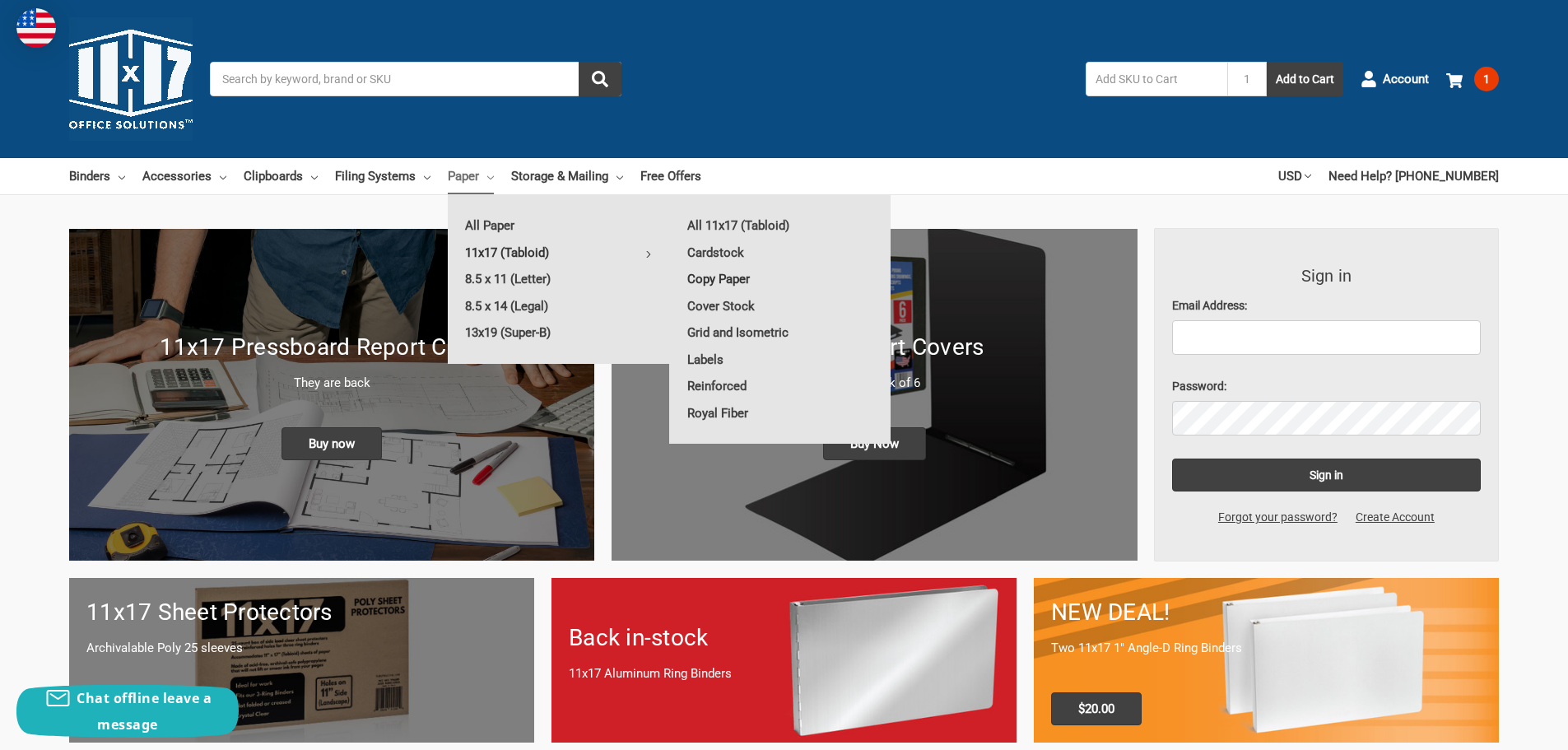
click at [719, 278] on link "Copy Paper" at bounding box center [780, 279] width 221 height 27
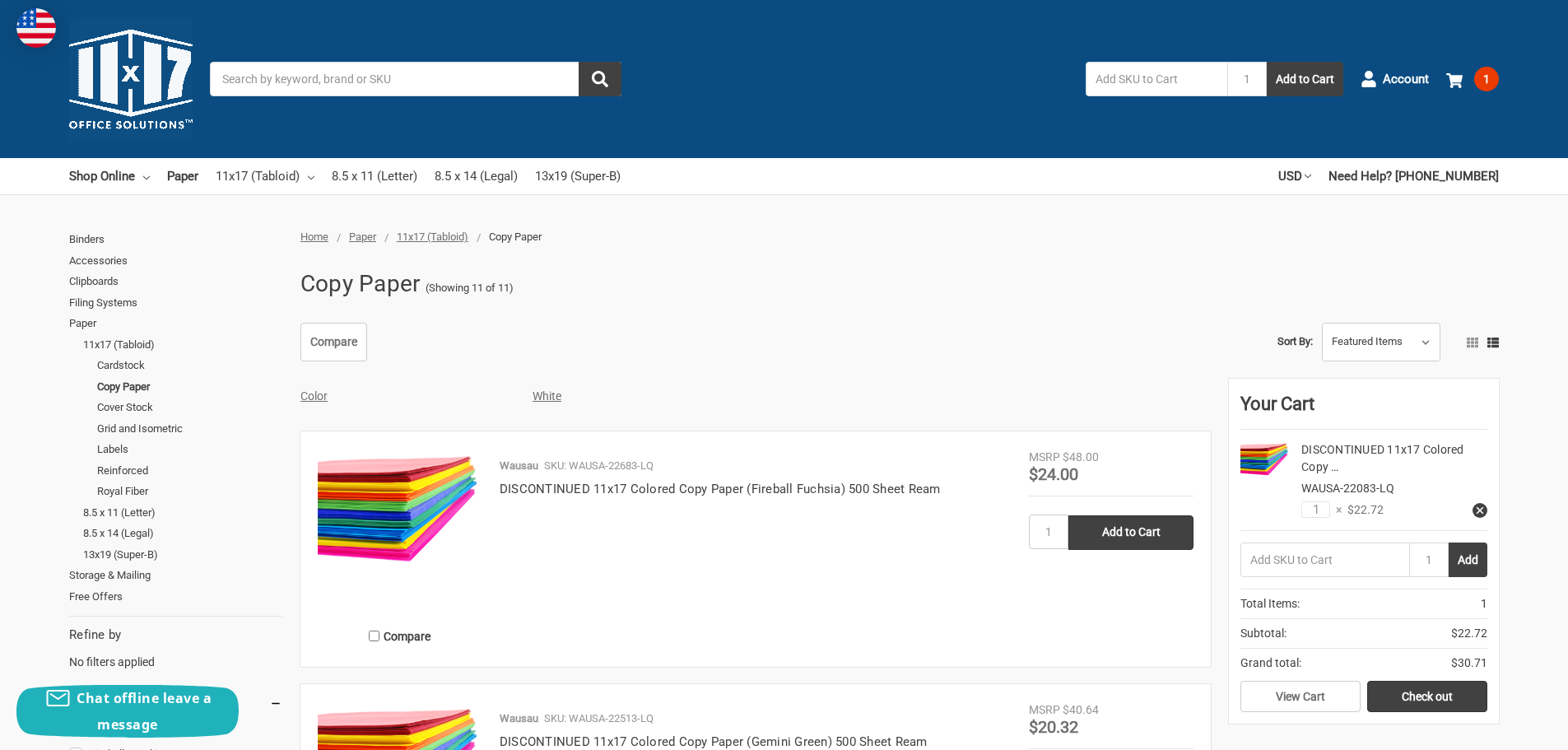
click at [309, 395] on link "Color" at bounding box center [314, 396] width 28 height 13
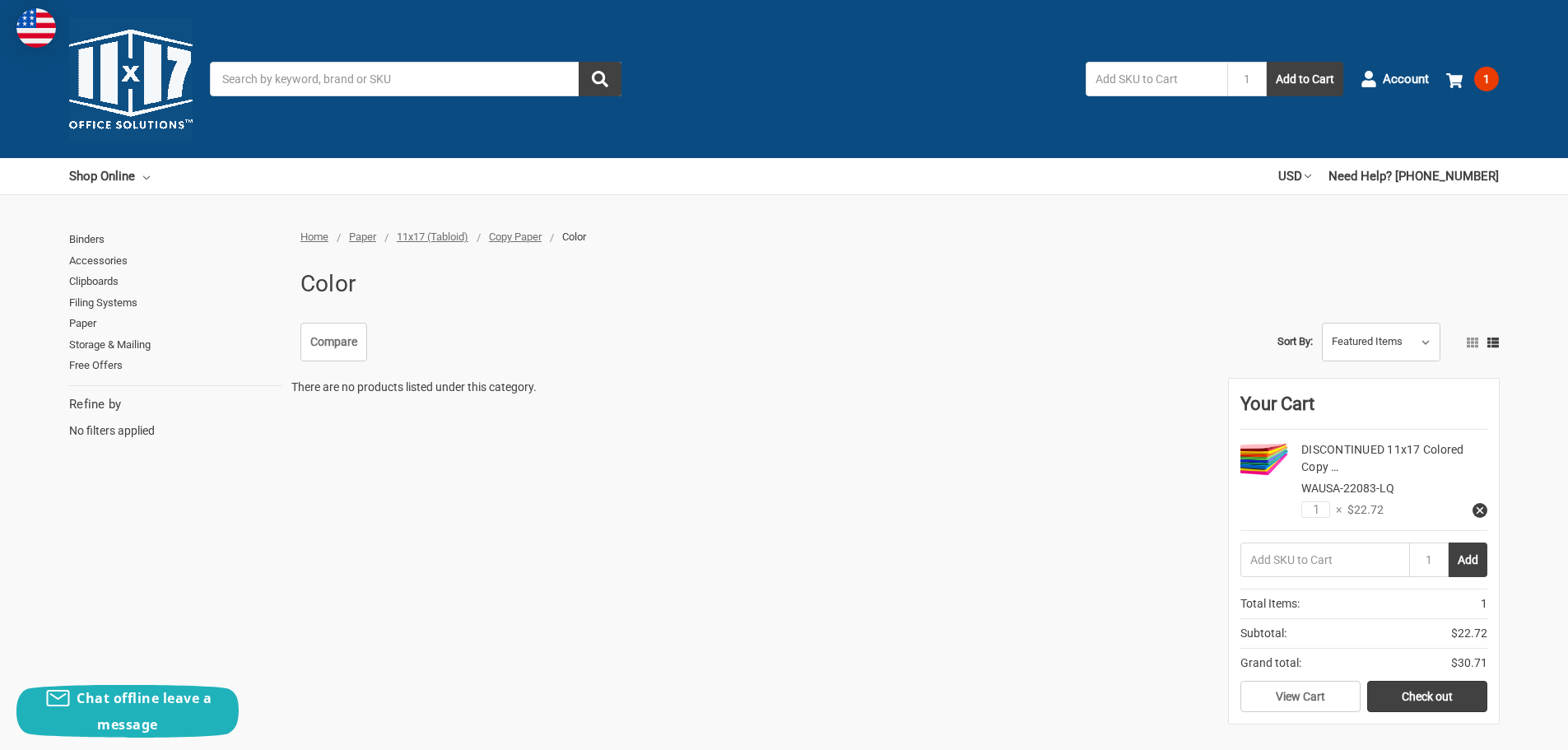
scroll to position [329, 0]
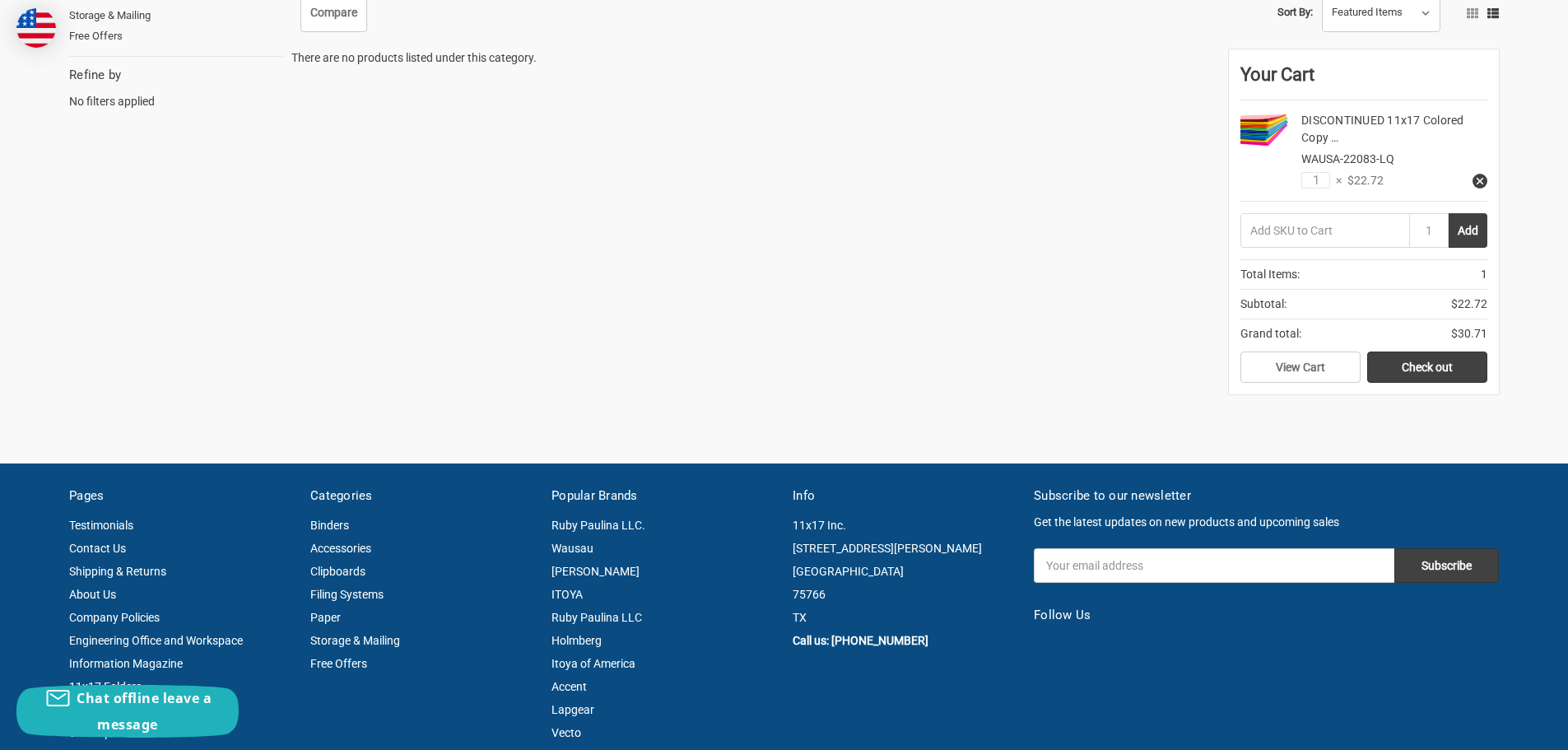
click at [1315, 130] on h4 "DISCONTINUED 11x17 Colored Copy …" at bounding box center [1394, 129] width 186 height 34
click at [1316, 135] on link "DISCONTINUED 11x17 Colored Copy …" at bounding box center [1383, 129] width 163 height 30
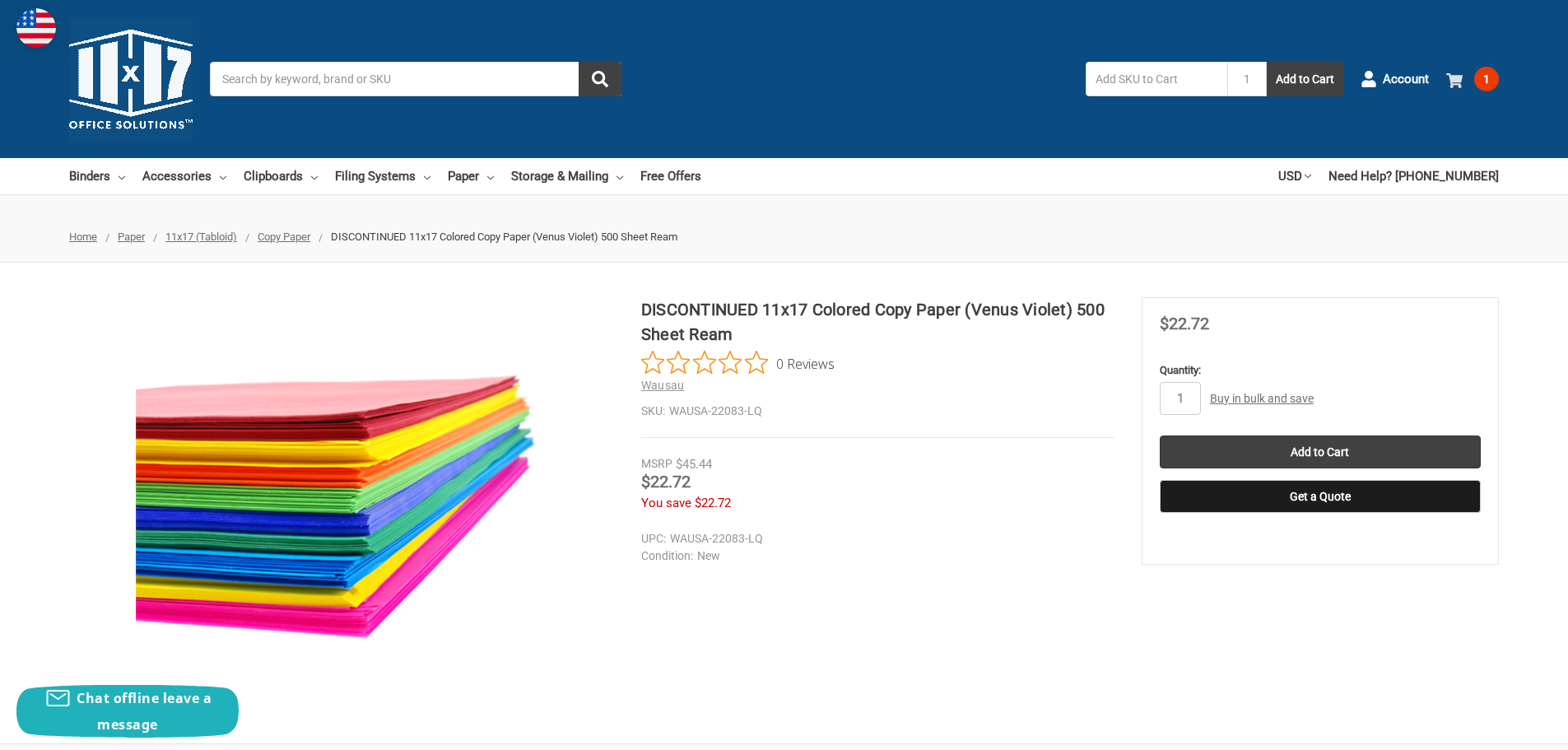
click at [1447, 78] on icon at bounding box center [1454, 81] width 17 height 17
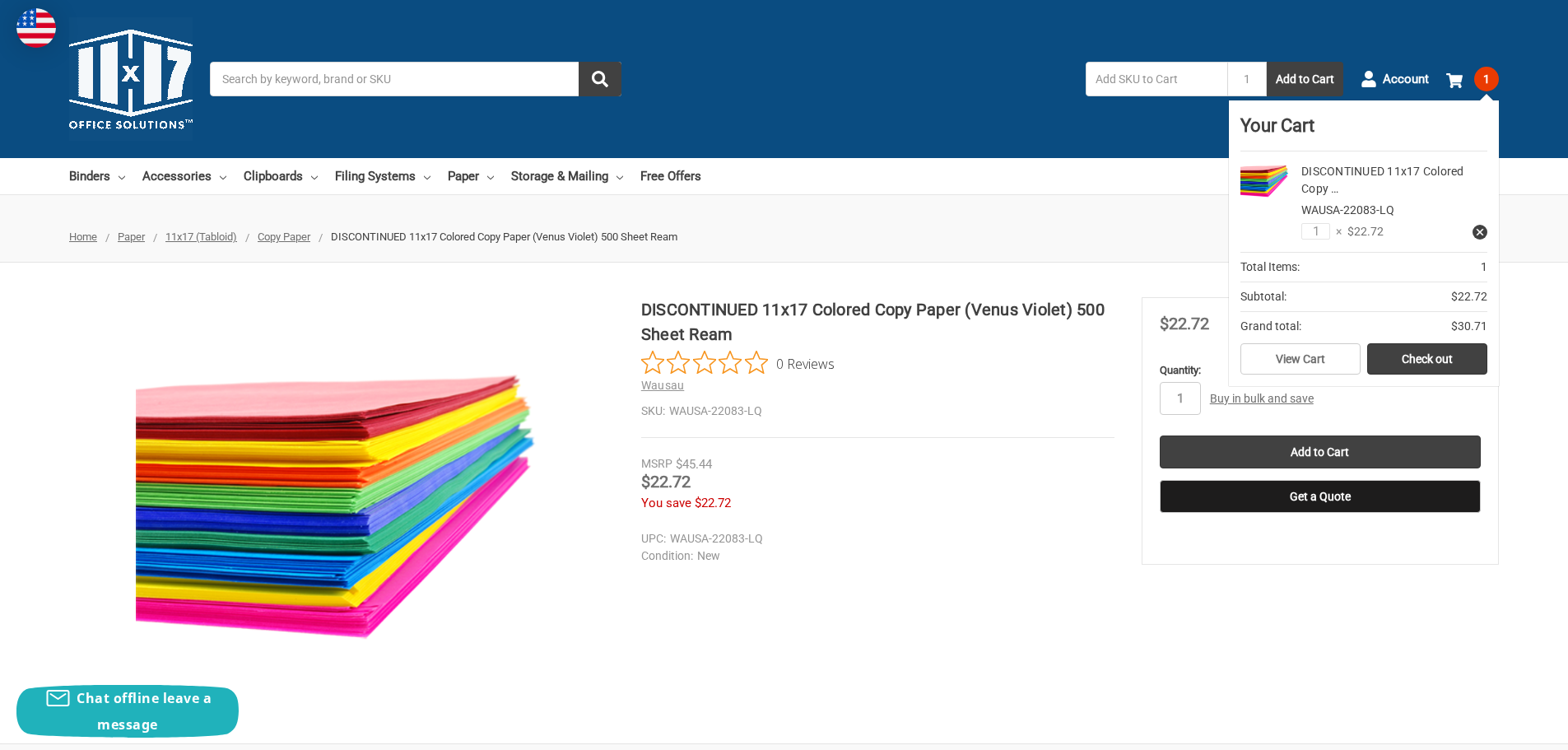
click at [1050, 423] on div "DISCONTINUED 11x17 Colored Copy Paper (Venus Violet) 500 Sheet [PERSON_NAME] 0 …" at bounding box center [878, 367] width 474 height 140
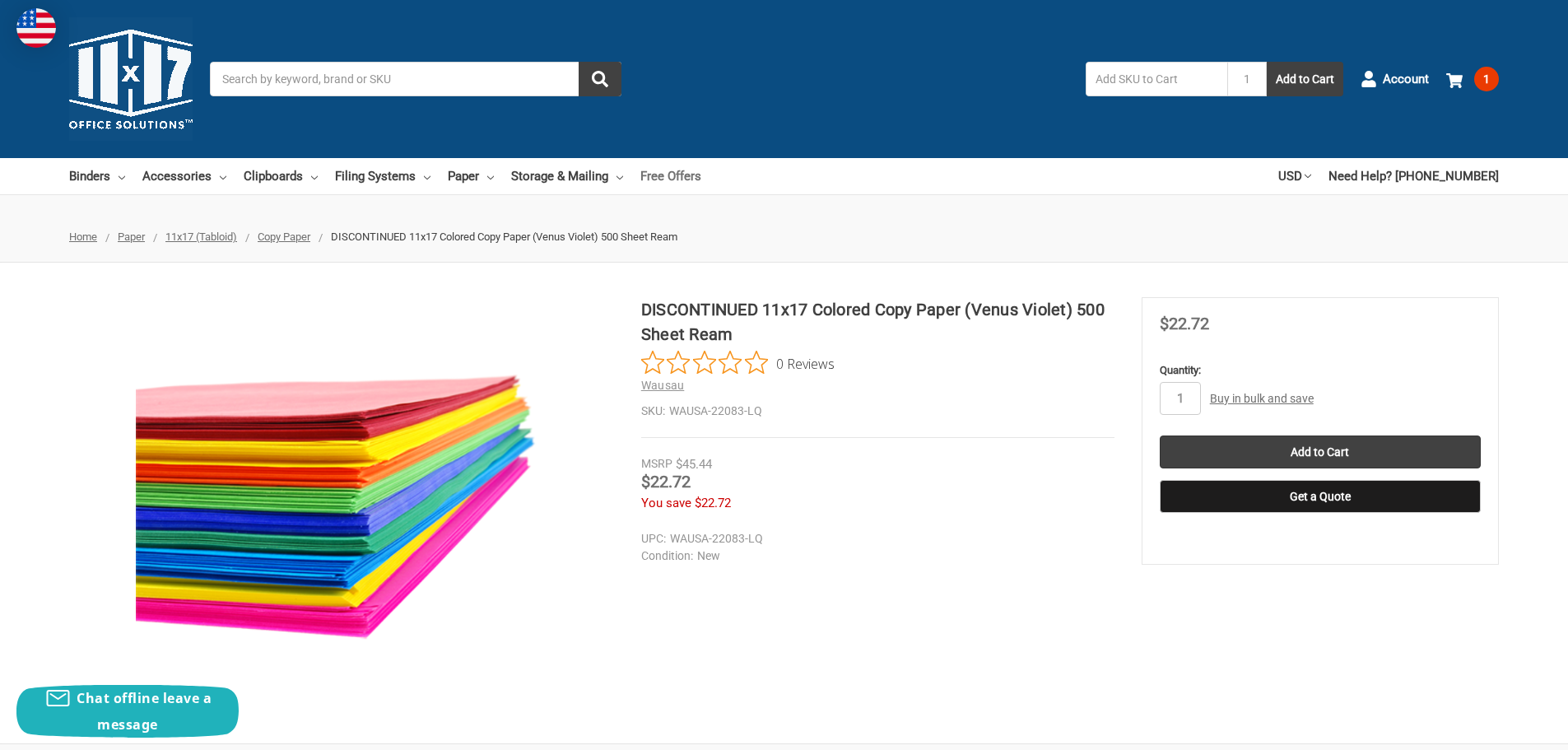
click at [671, 170] on link "Free Offers" at bounding box center [671, 175] width 61 height 36
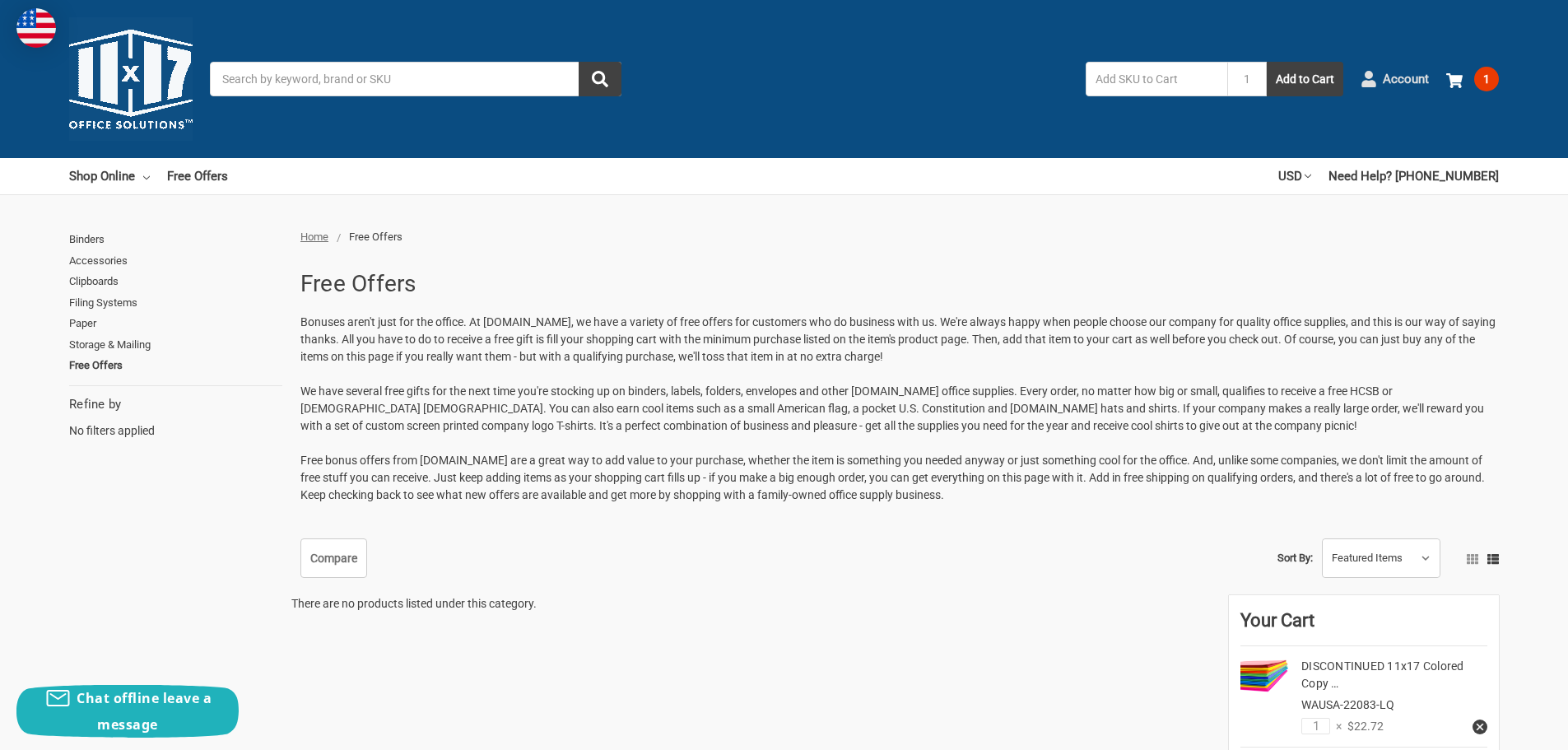
click at [1394, 79] on span "Account" at bounding box center [1405, 79] width 46 height 19
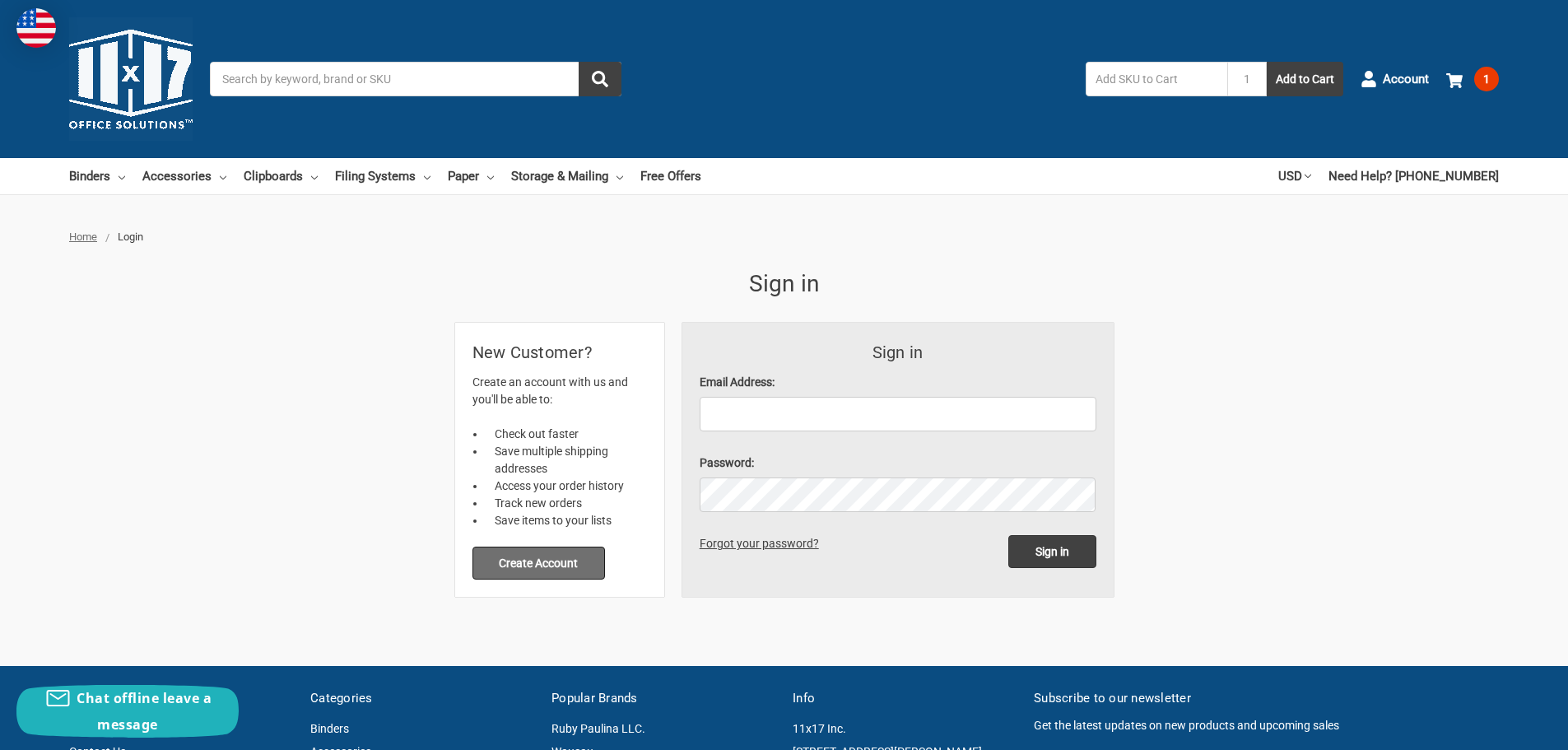
click at [559, 567] on button "Create Account" at bounding box center [540, 562] width 134 height 33
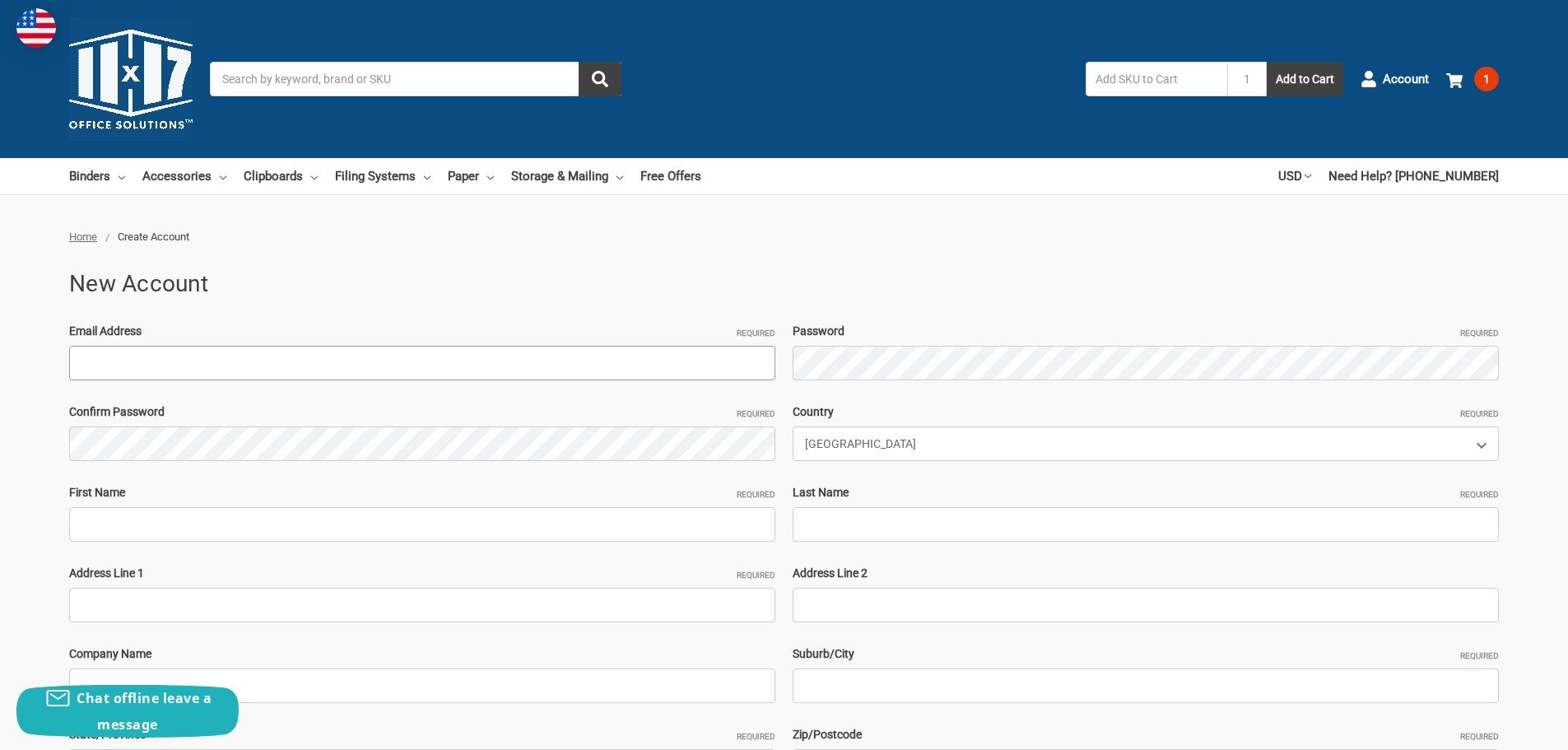
click at [252, 362] on input "Email Address Required" at bounding box center [422, 362] width 706 height 34
type input "[EMAIL_ADDRESS][DOMAIN_NAME]"
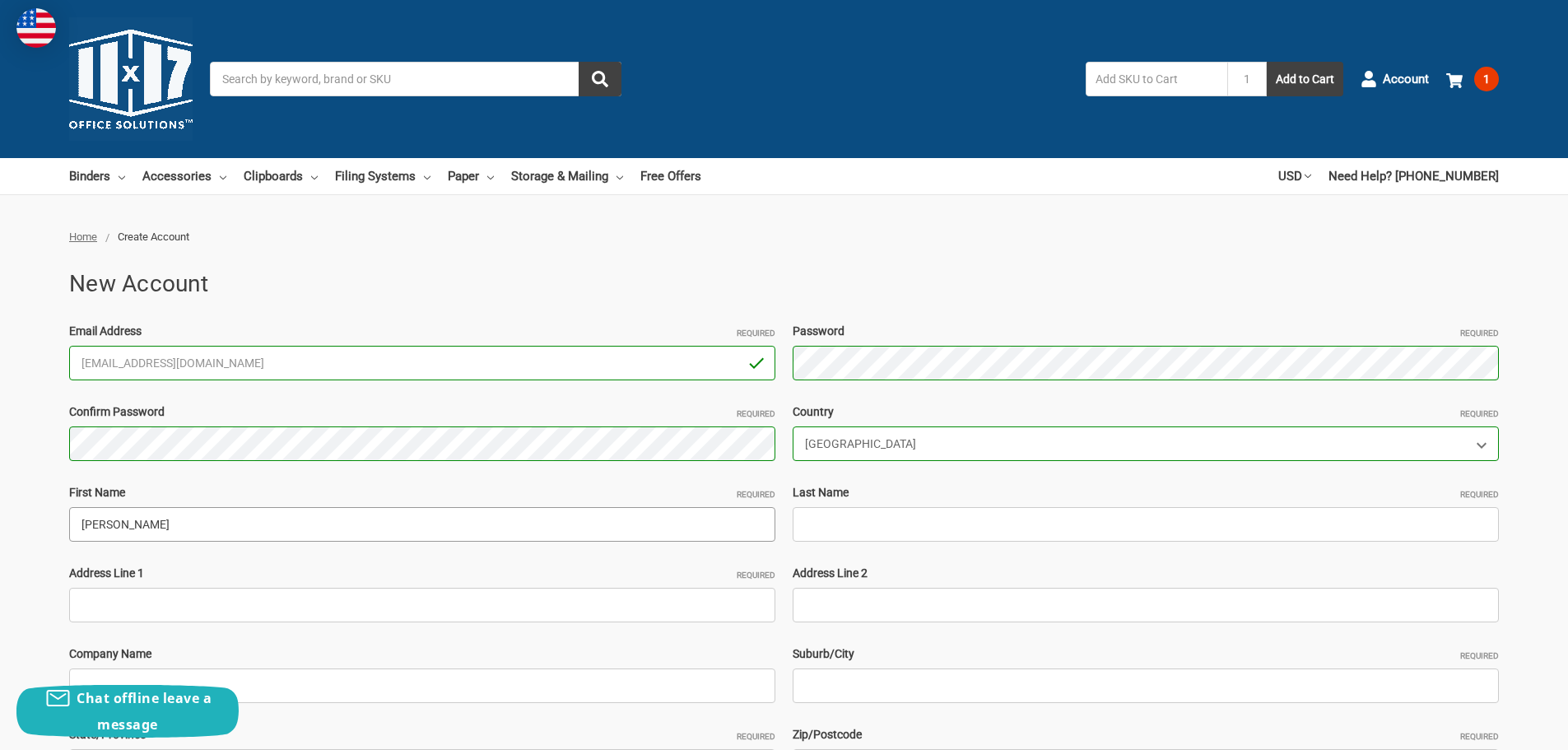
type input "Lori"
type input "[PERSON_NAME]"
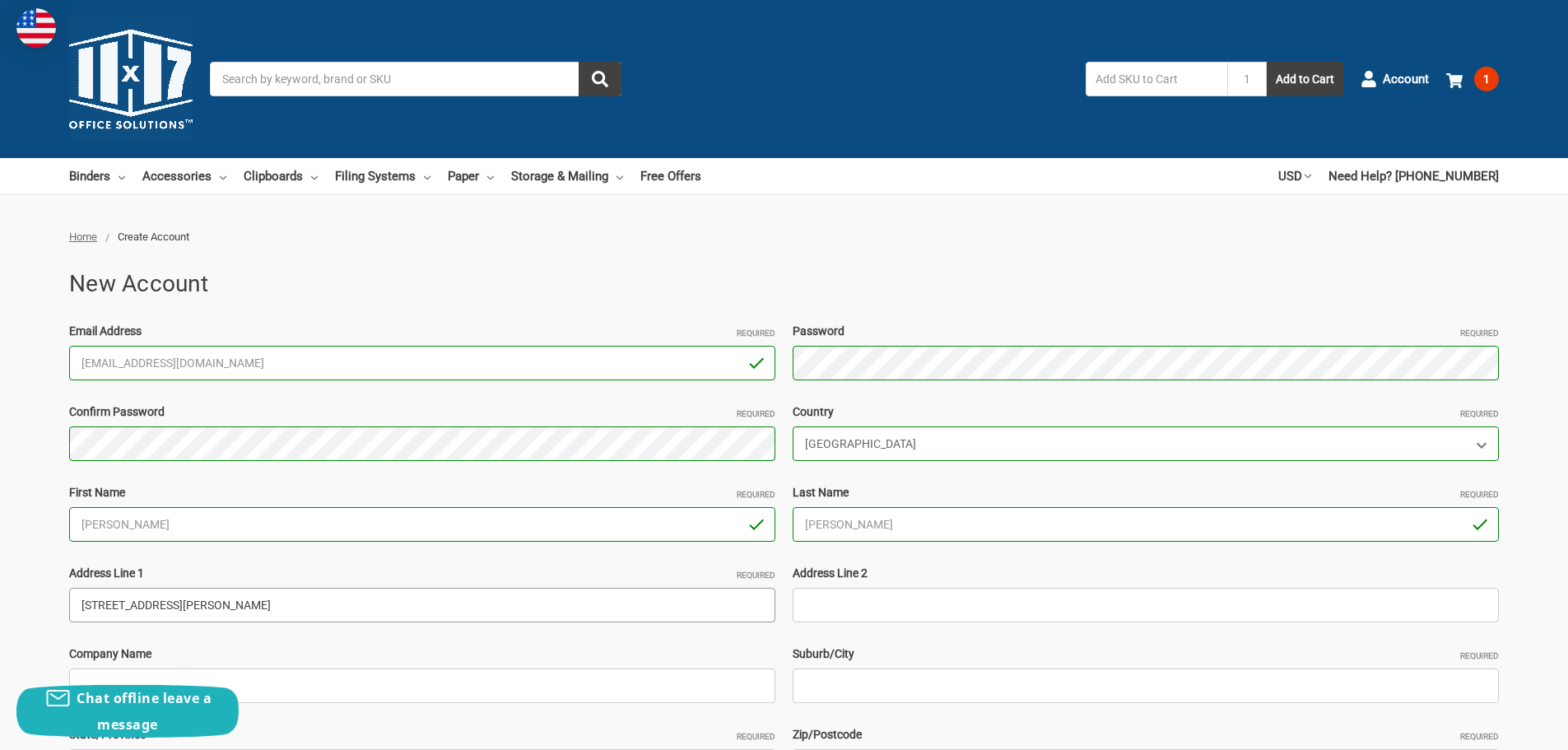
type input "3 North Jackson St"
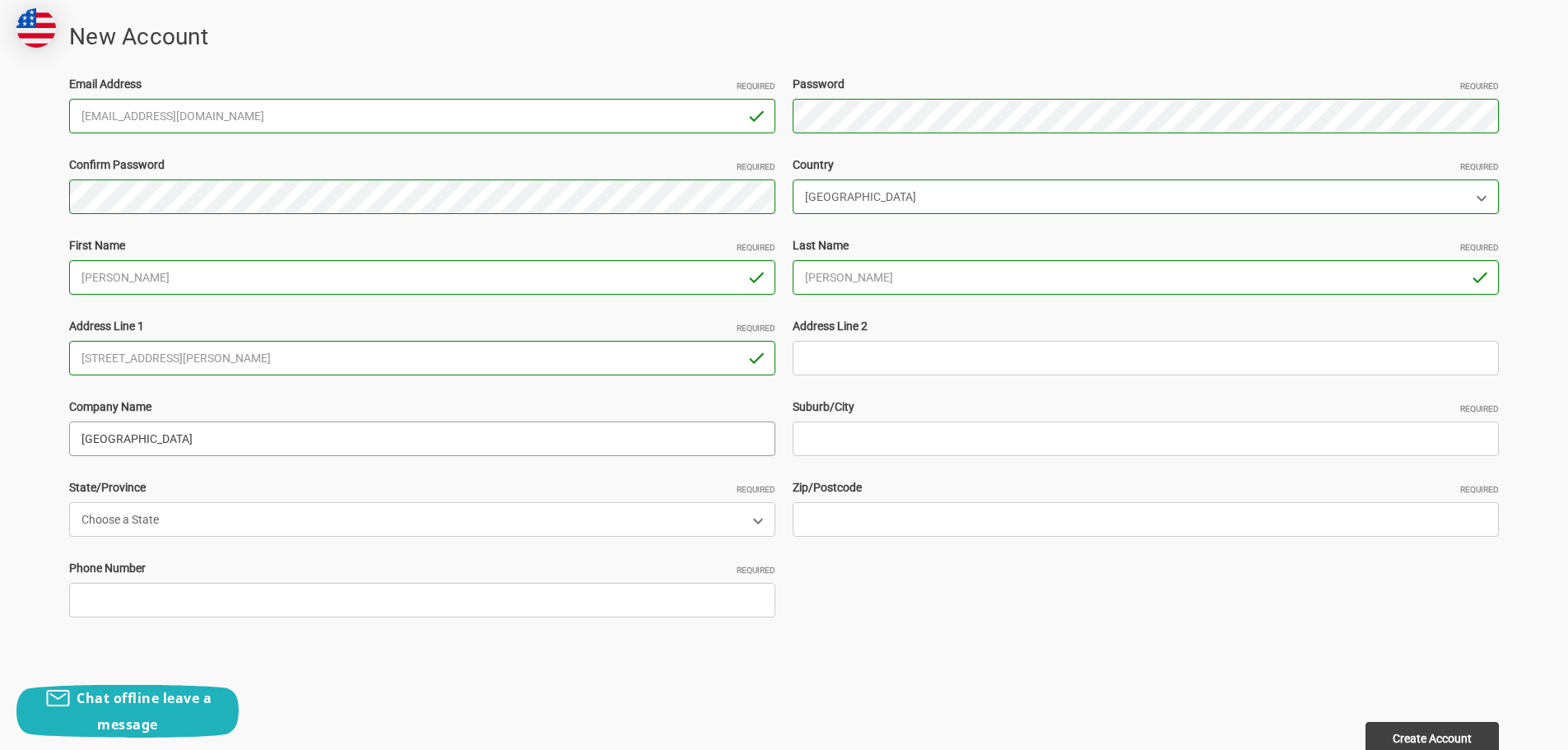
scroll to position [329, 0]
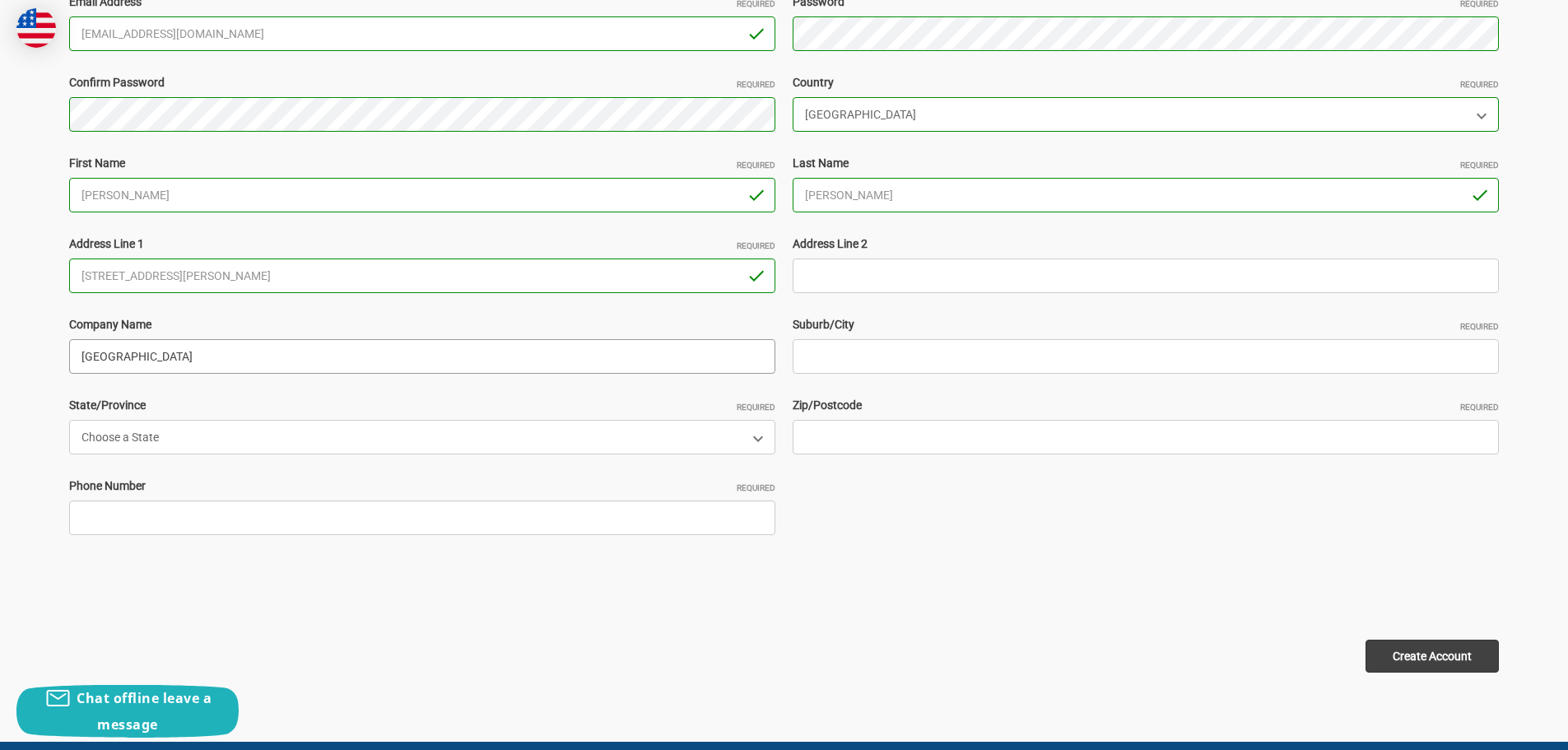
type input "Elkhorn Area School District"
click at [921, 359] on input "Suburb/City Required" at bounding box center [1145, 356] width 706 height 34
type input "Elkhorn"
select select "[US_STATE]"
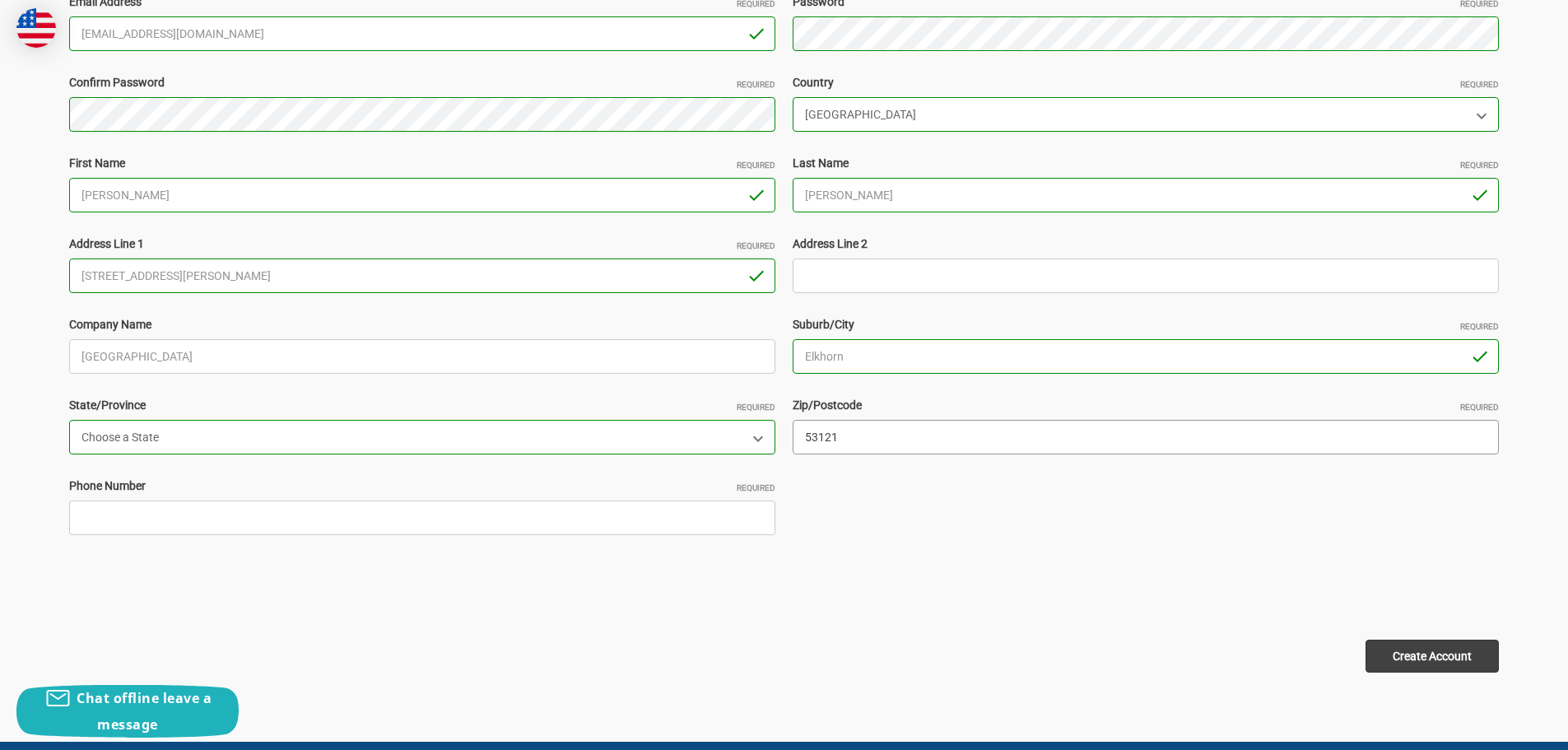
type input "53121"
type input "2627233160"
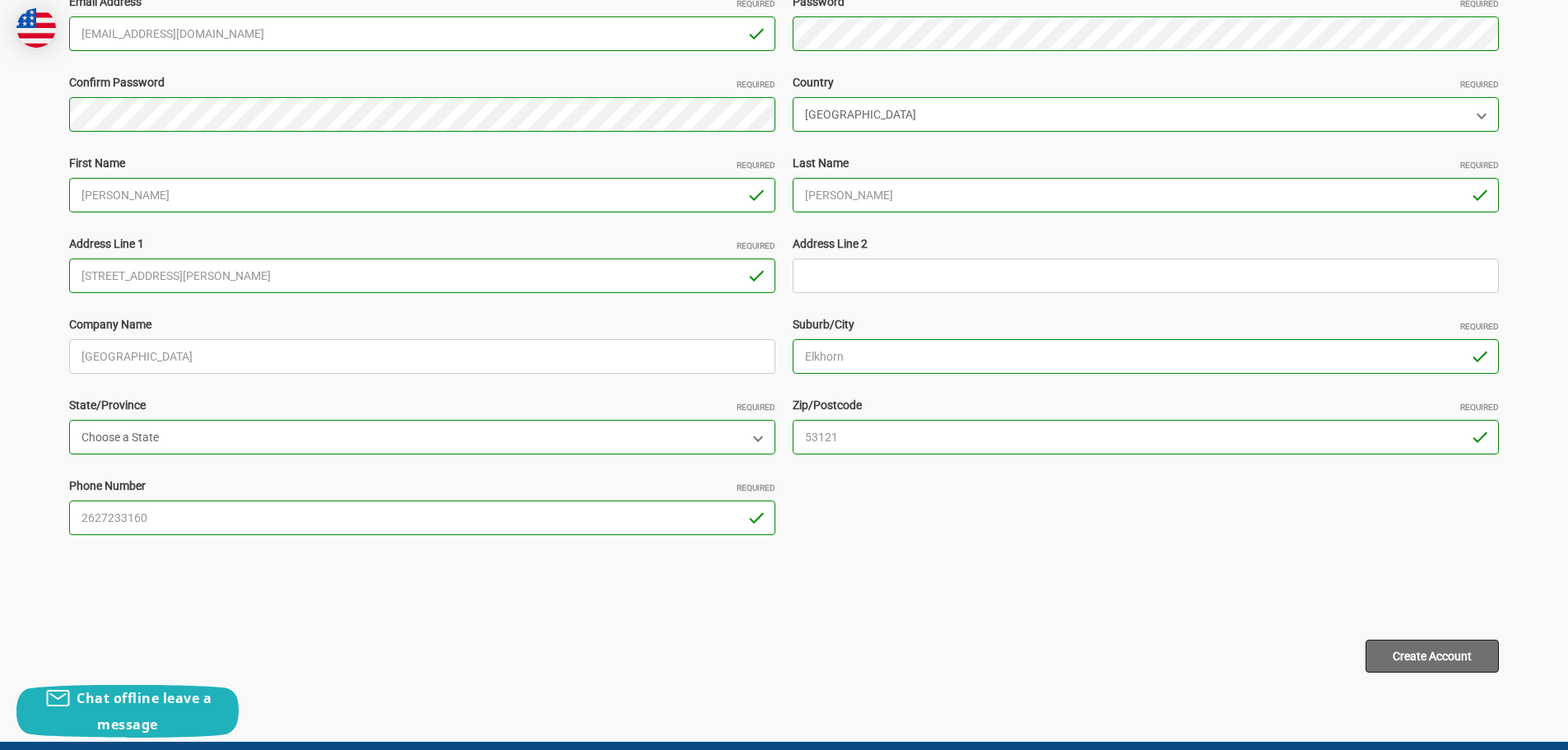
click at [1442, 647] on input "Create Account" at bounding box center [1433, 656] width 134 height 33
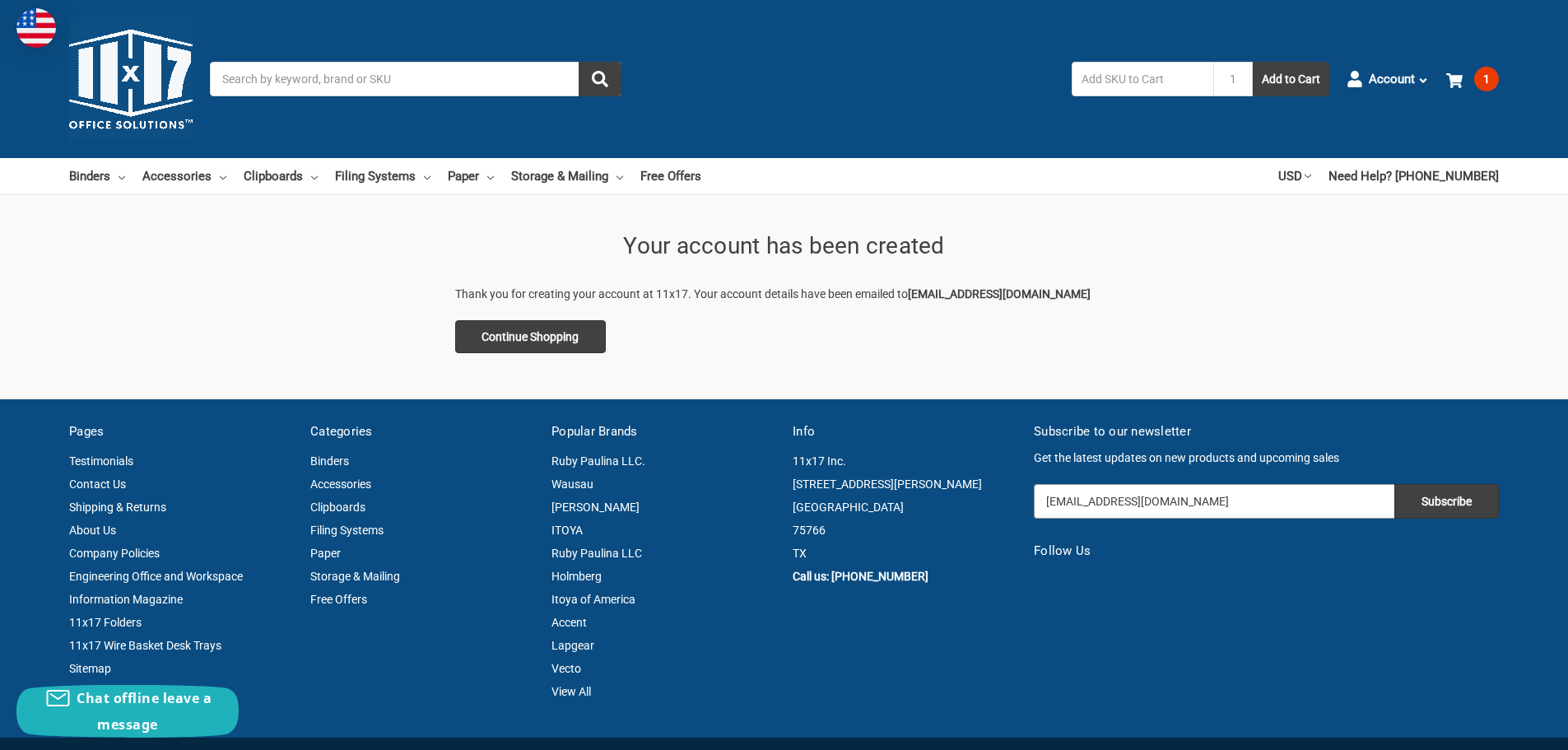
click at [1116, 513] on input "[EMAIL_ADDRESS][DOMAIN_NAME]" at bounding box center [1215, 500] width 361 height 34
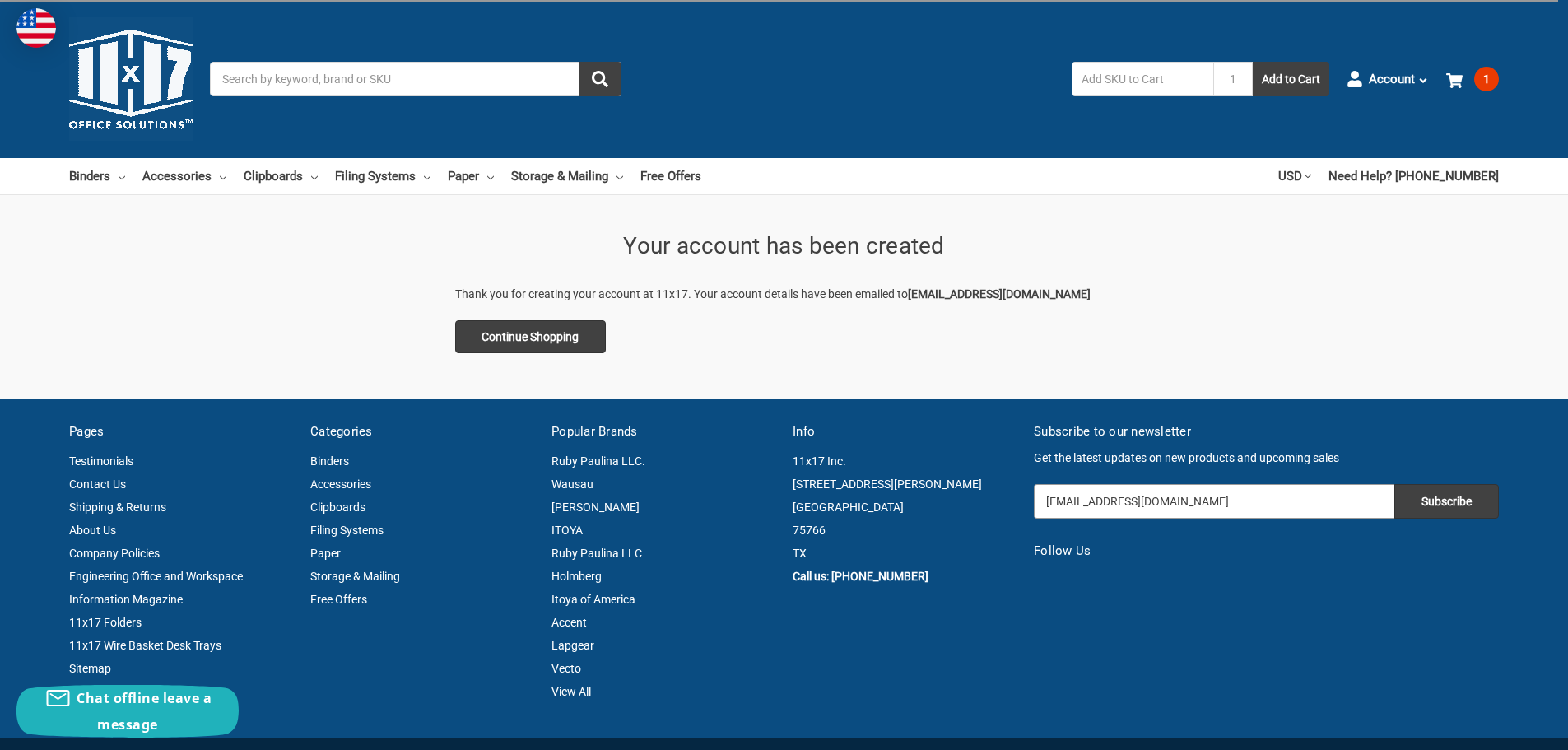
click at [1235, 499] on input "[EMAIL_ADDRESS][DOMAIN_NAME]" at bounding box center [1215, 500] width 361 height 34
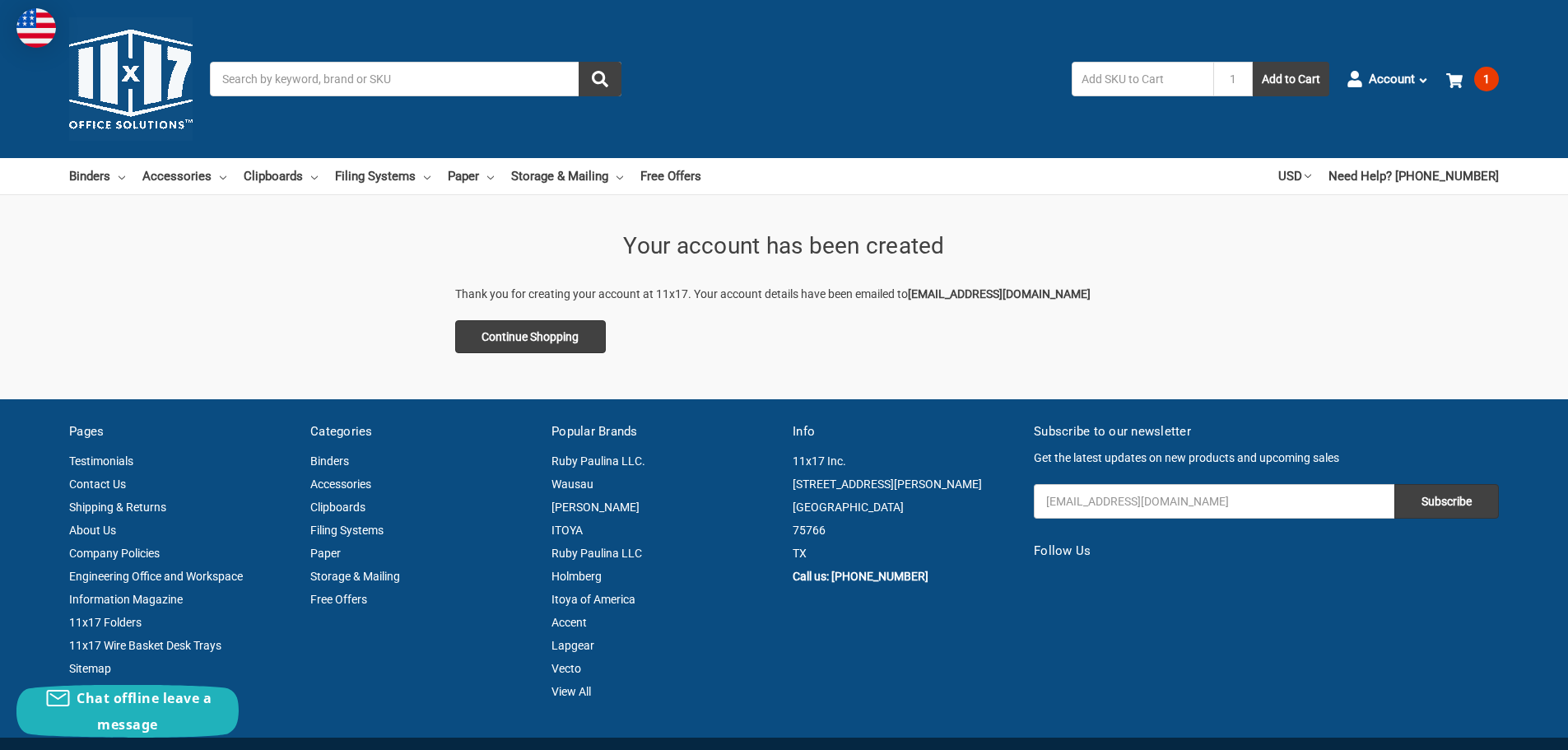
click at [315, 84] on input "Search" at bounding box center [415, 79] width 412 height 34
click at [1473, 77] on link "1" at bounding box center [1472, 79] width 53 height 43
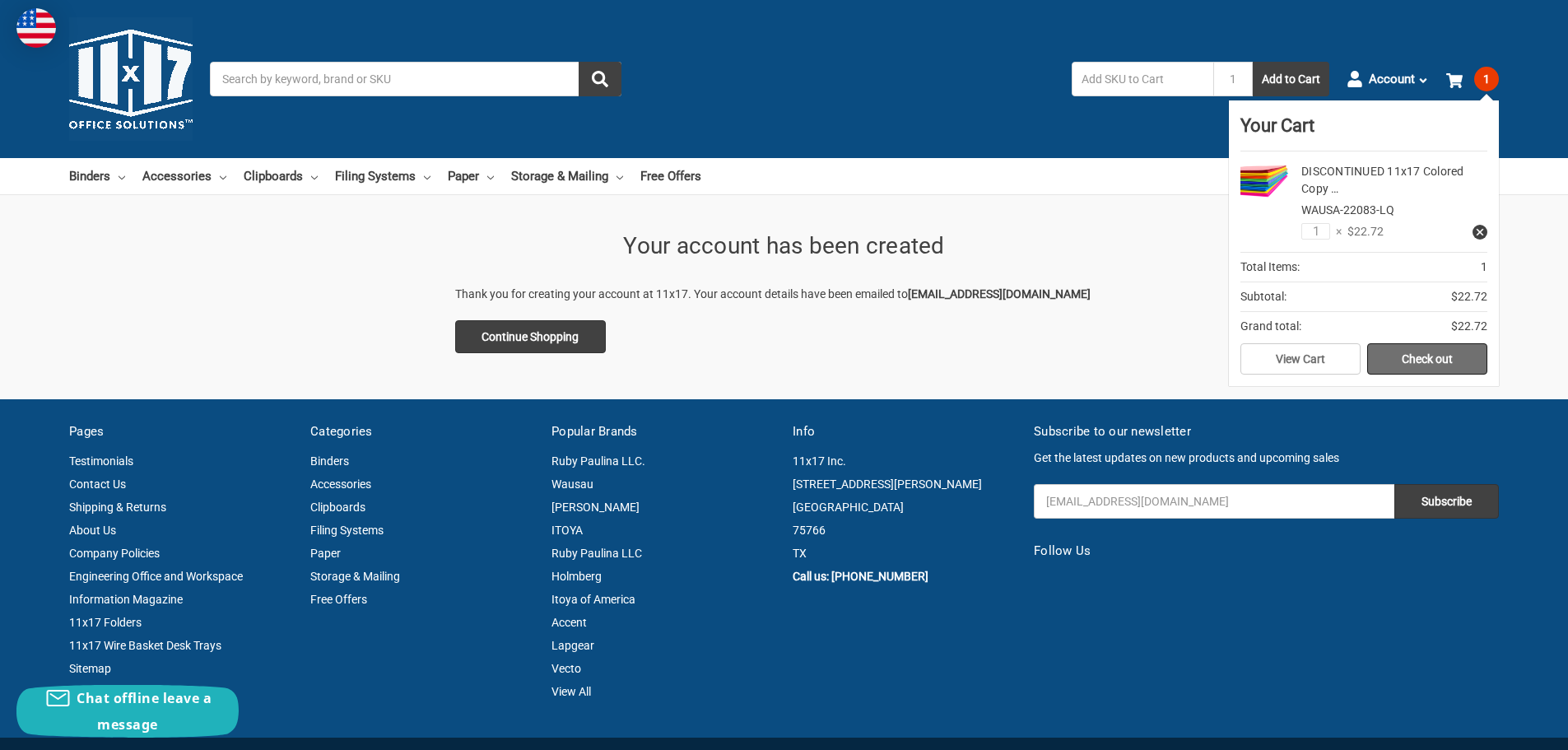
click at [1405, 362] on link "Check out" at bounding box center [1428, 358] width 120 height 31
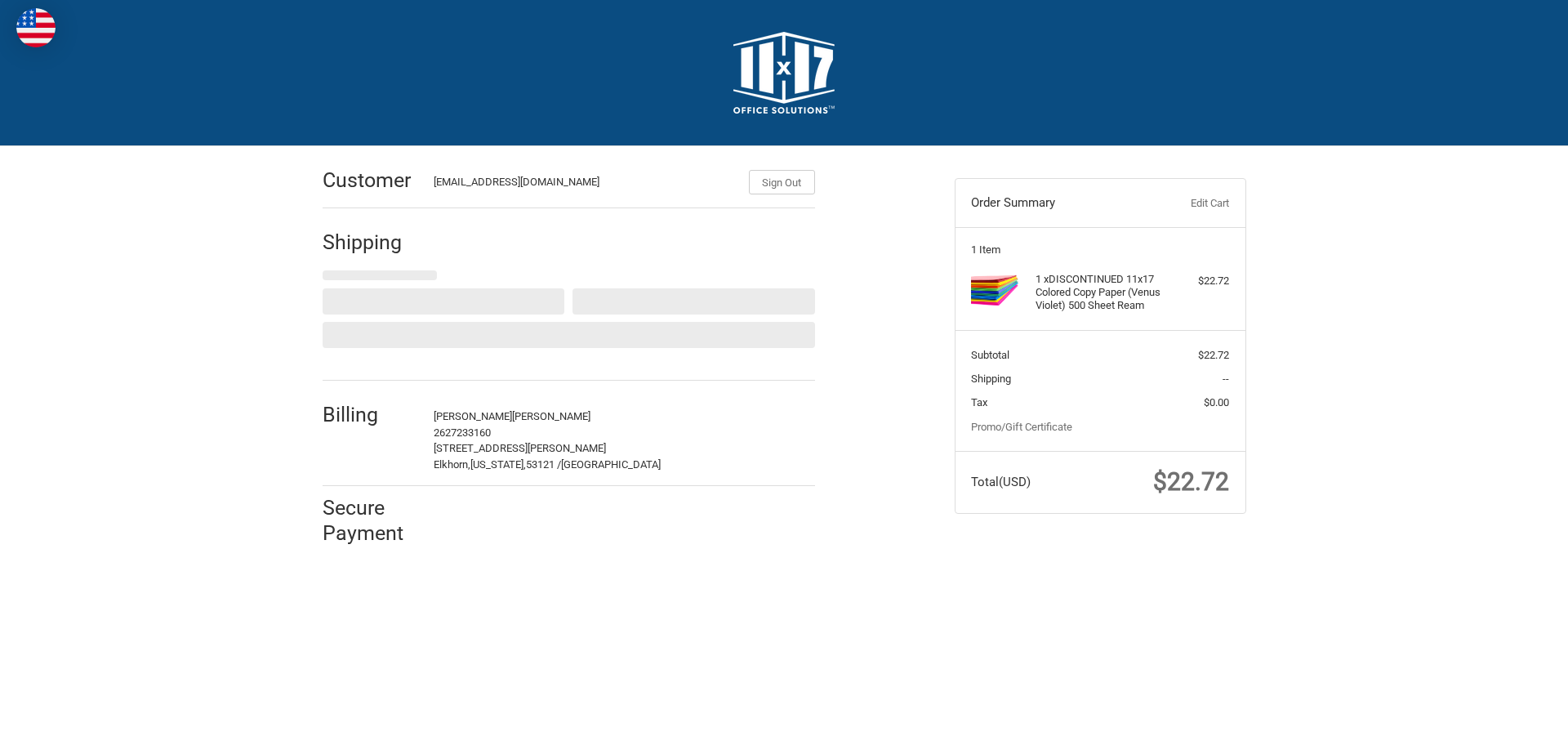
select select "US"
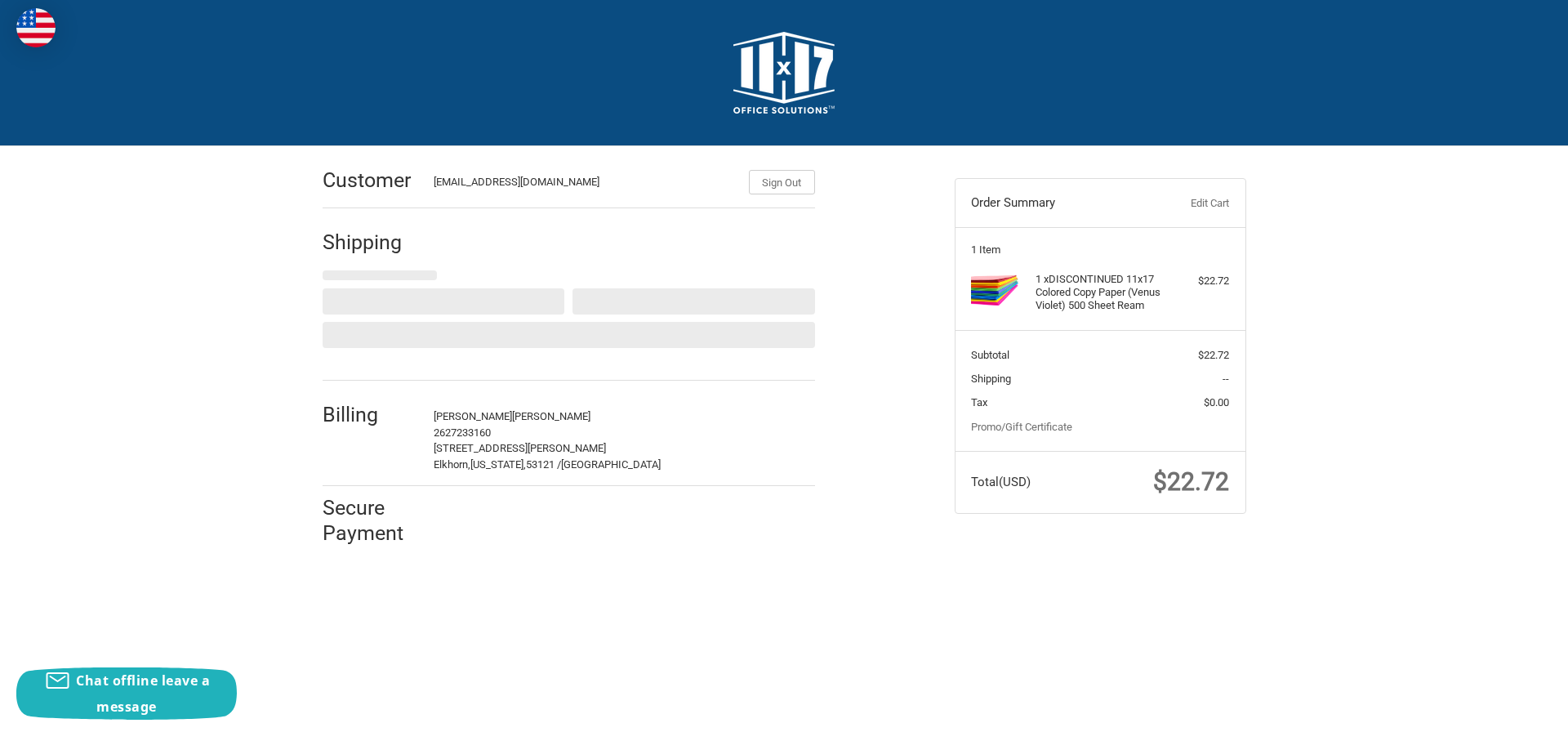
select select "WI"
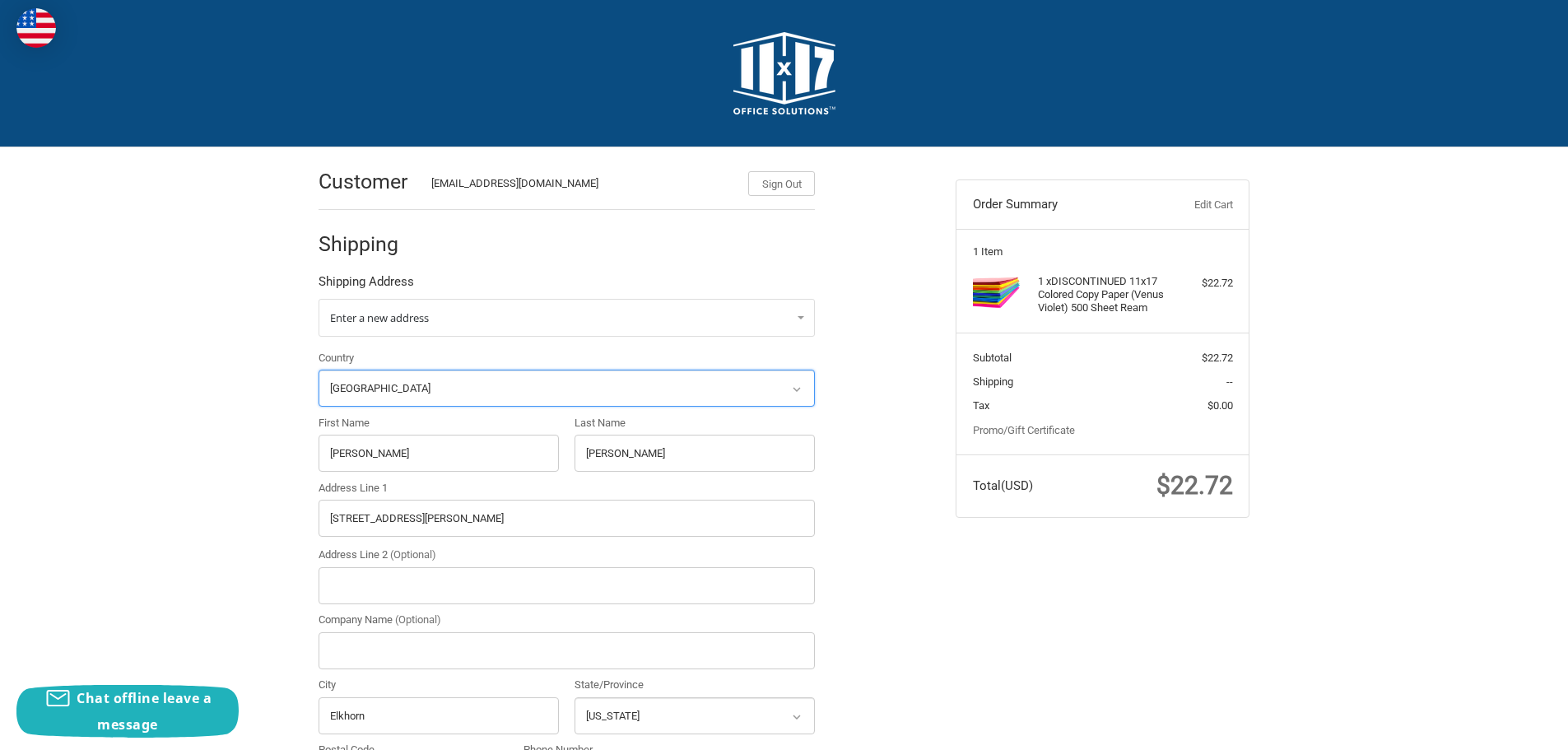
radio input "true"
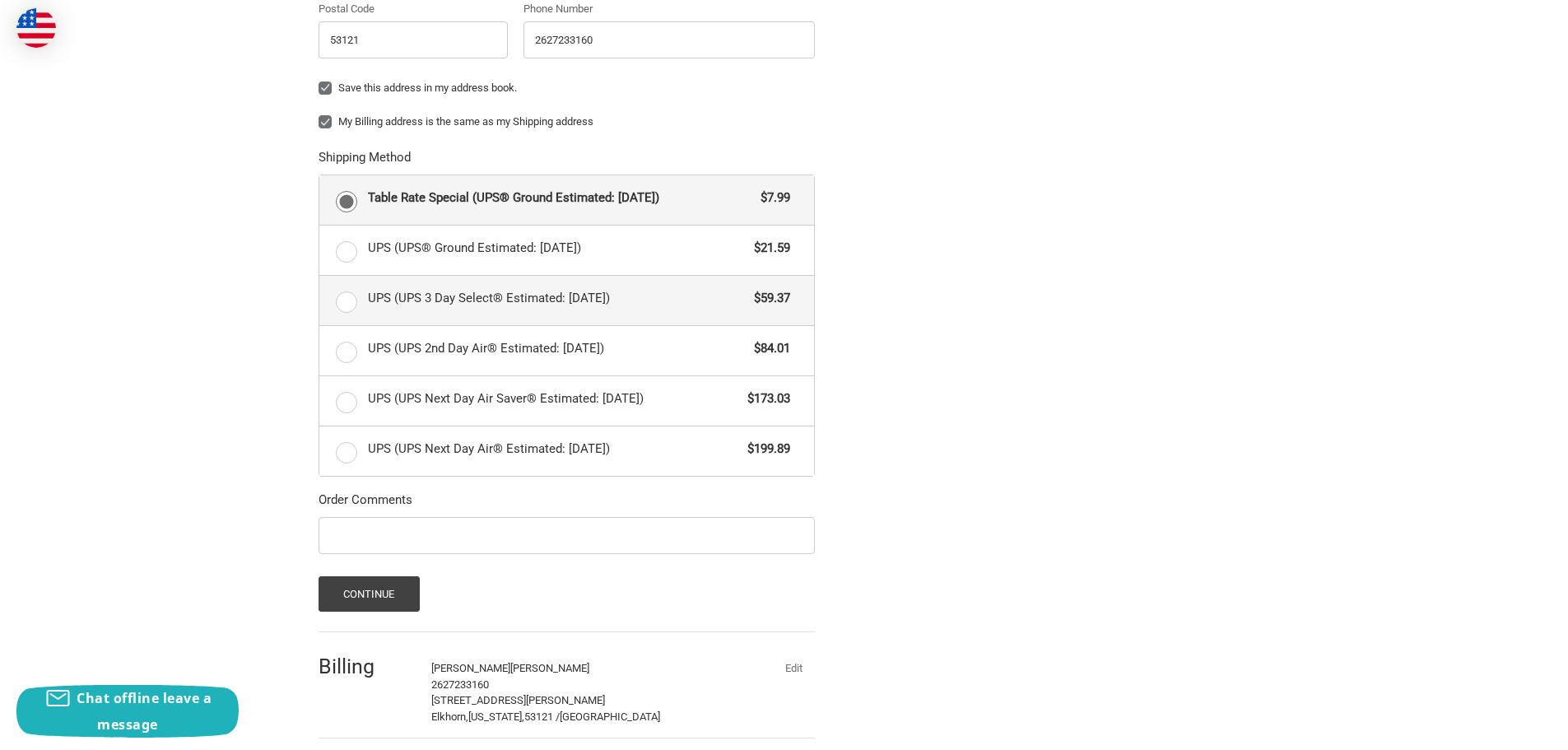
scroll to position [823, 0]
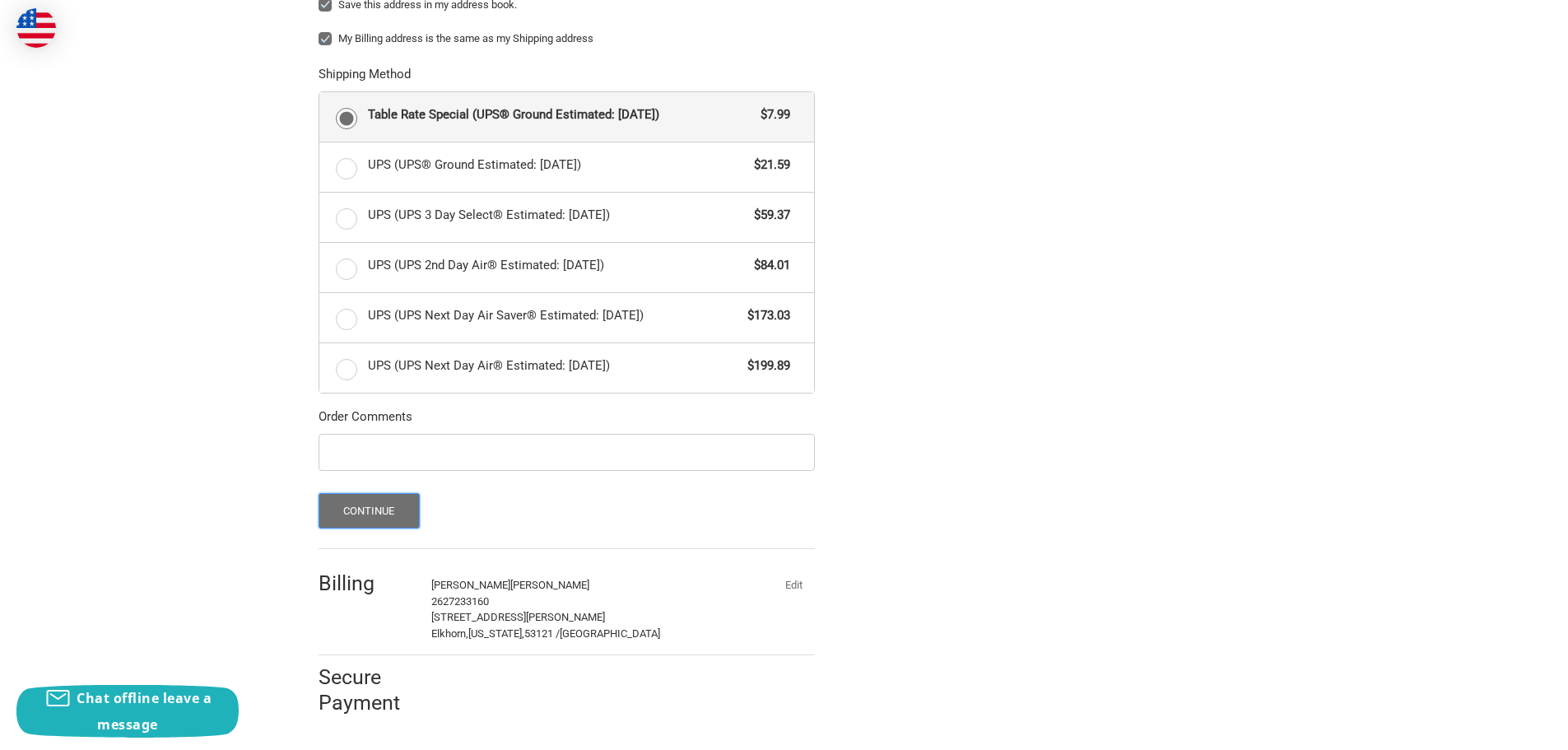
click at [364, 513] on button "Continue" at bounding box center [368, 510] width 101 height 35
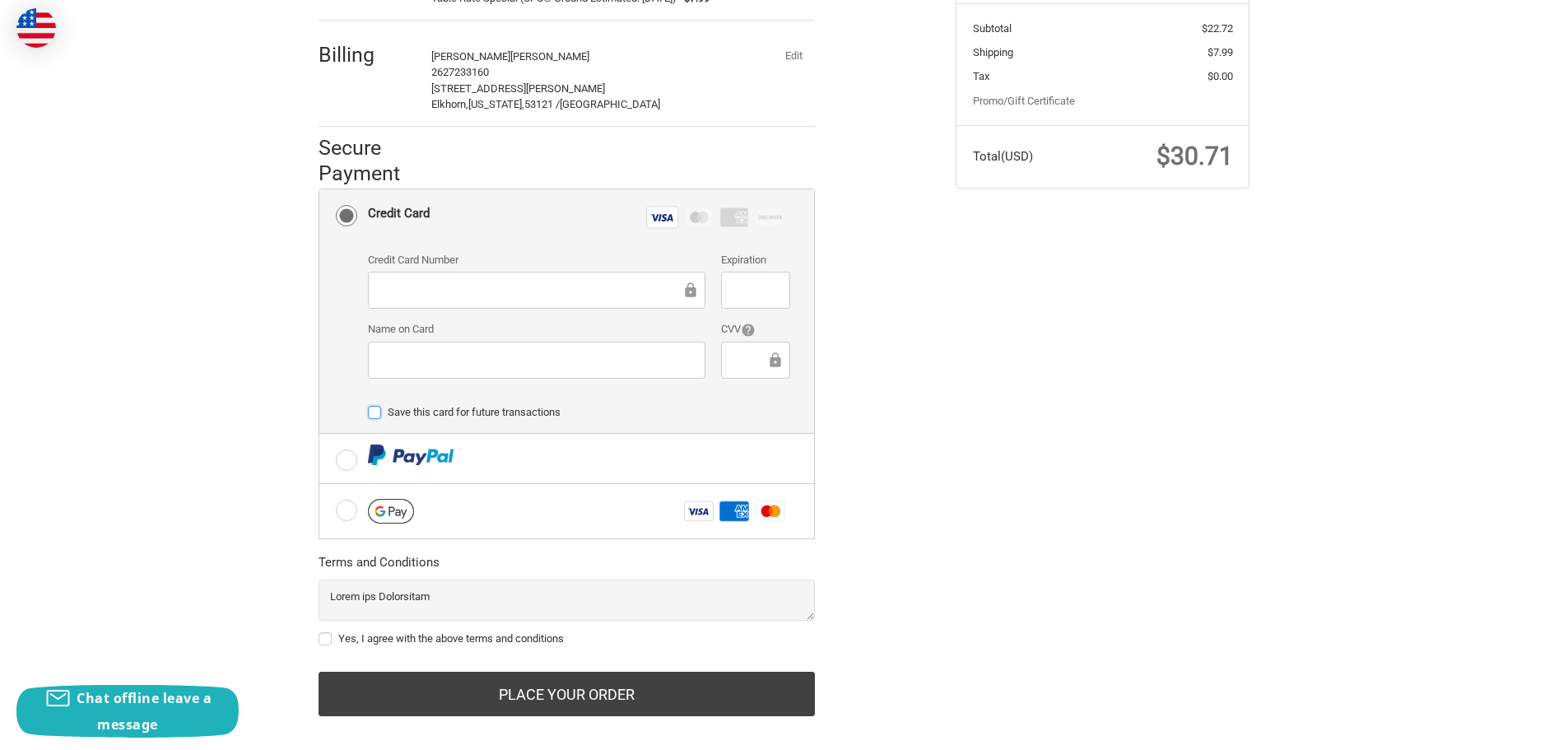
scroll to position [348, 0]
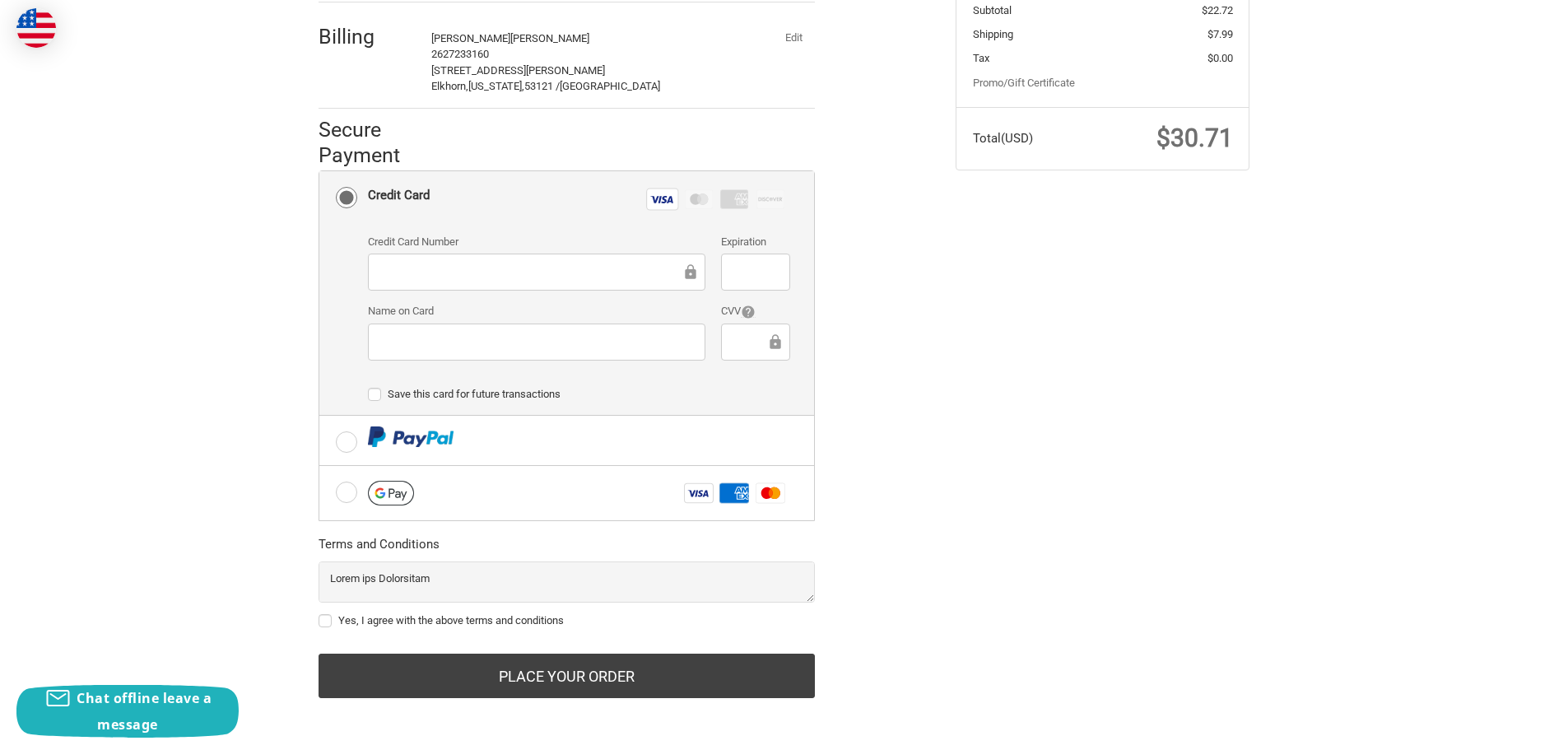
click at [329, 617] on label "Yes, I agree with the above terms and conditions" at bounding box center [566, 621] width 496 height 13
click at [319, 613] on input "Yes, I agree with the above terms and conditions" at bounding box center [318, 612] width 1 height 1
checkbox input "true"
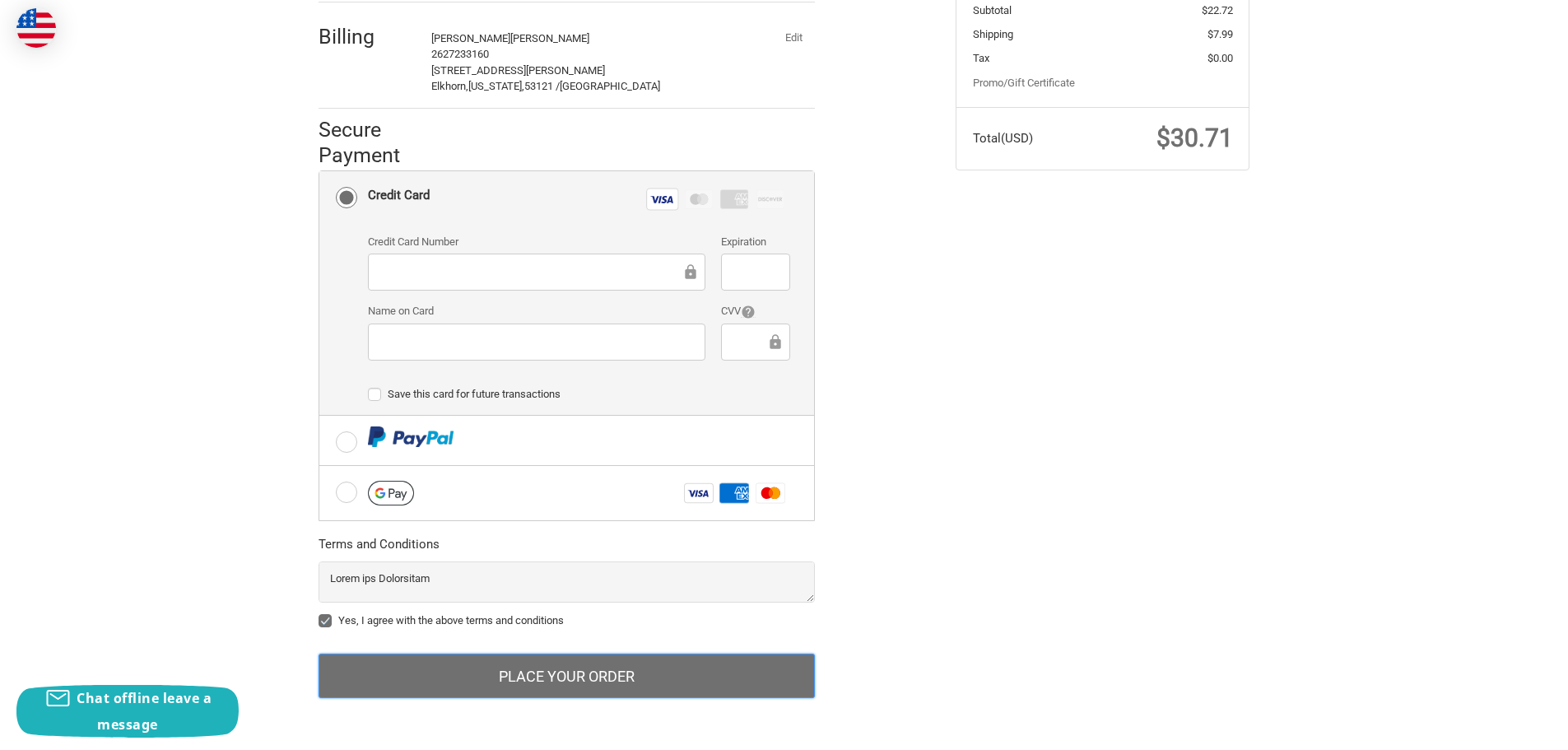
click at [561, 667] on button "Place Your Order" at bounding box center [566, 675] width 496 height 44
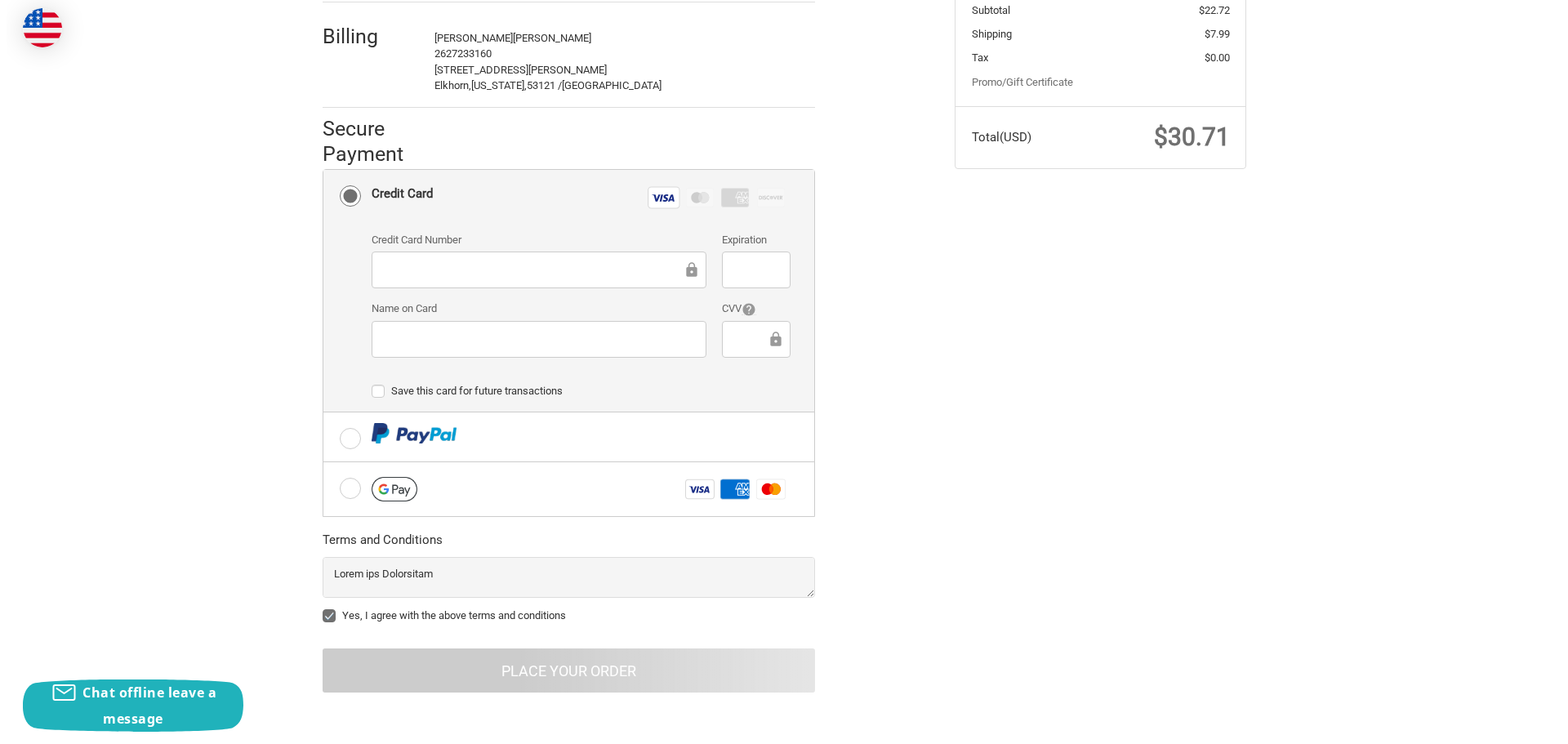
scroll to position [0, 0]
